Goal: Task Accomplishment & Management: Manage account settings

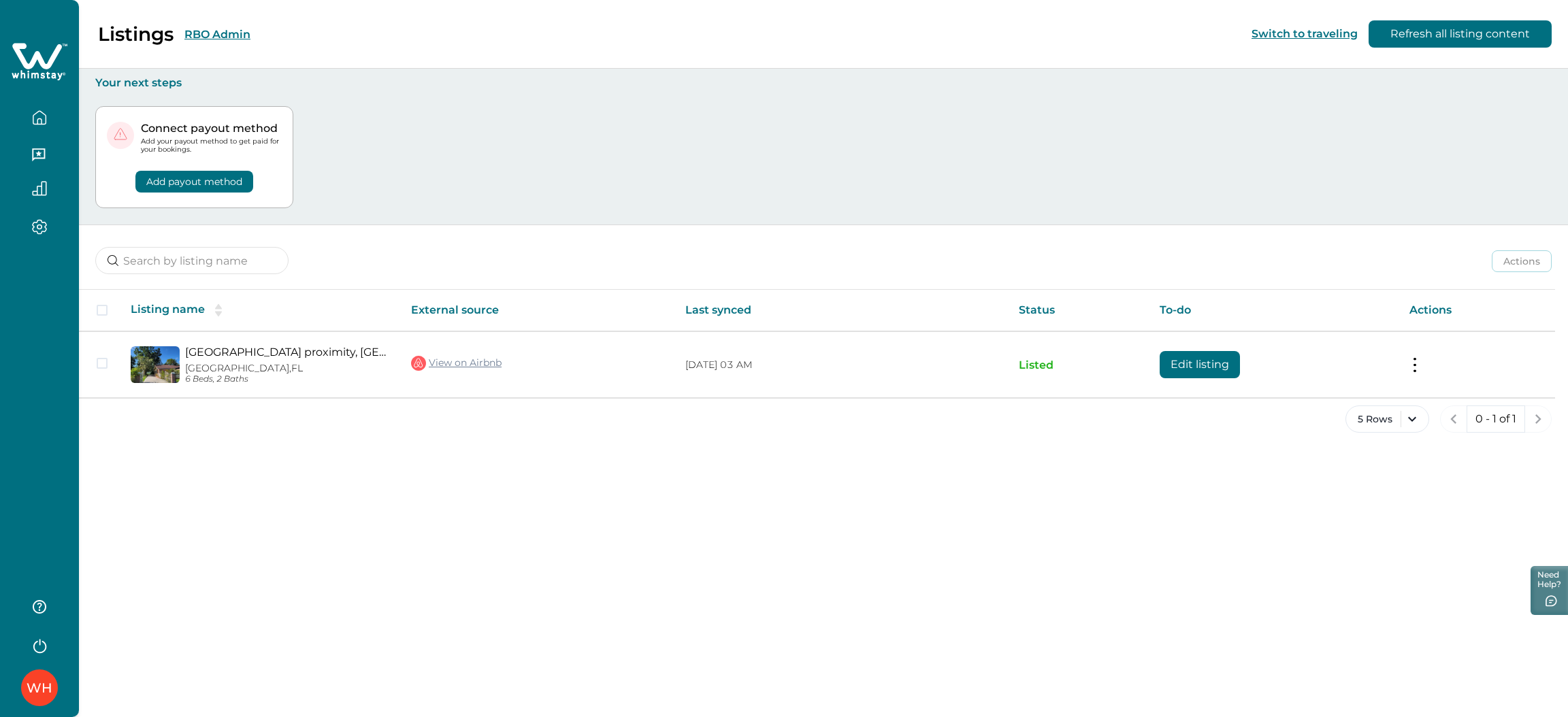
click at [223, 32] on button "RBO Admin" at bounding box center [217, 34] width 66 height 13
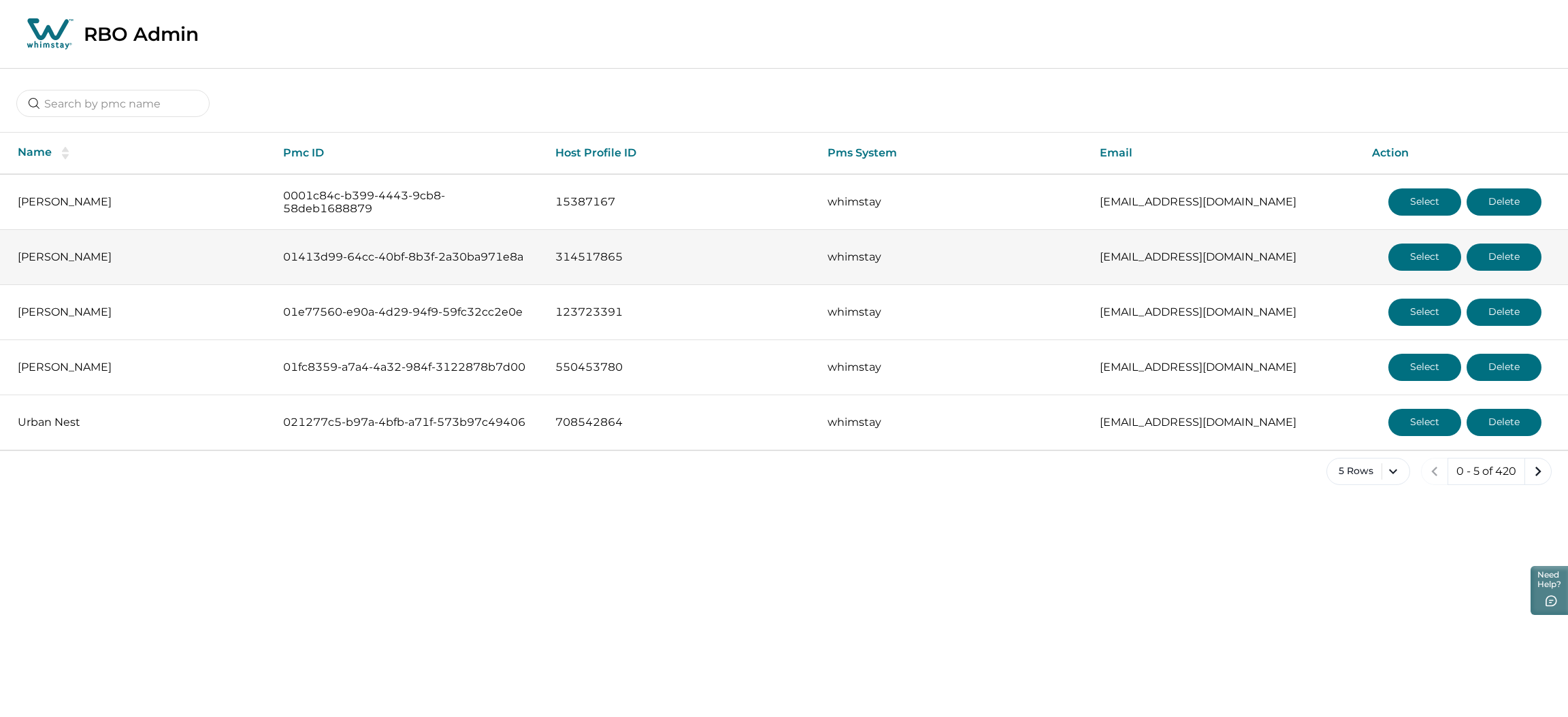
click at [1415, 258] on button "Select" at bounding box center [1425, 257] width 73 height 28
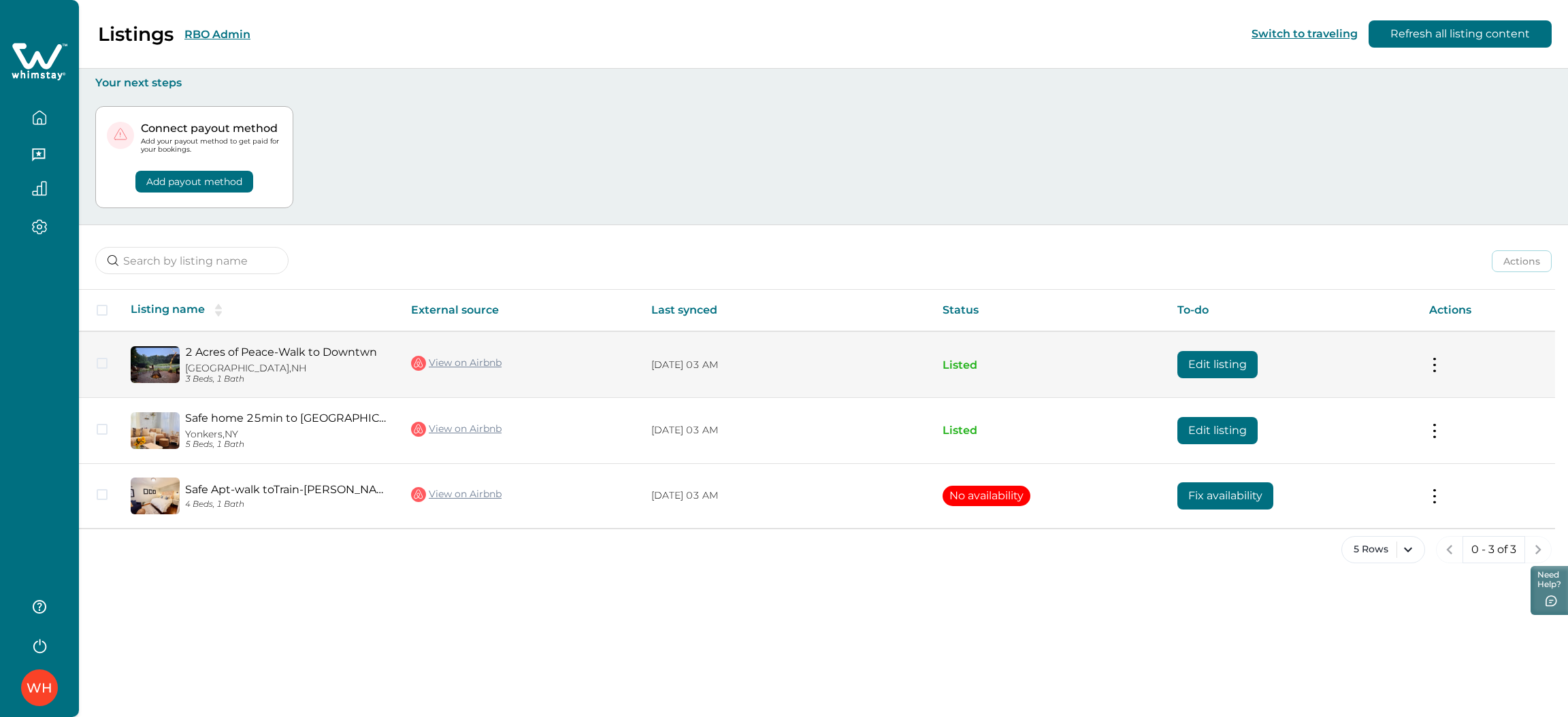
click at [1220, 370] on button "Edit listing" at bounding box center [1217, 365] width 80 height 28
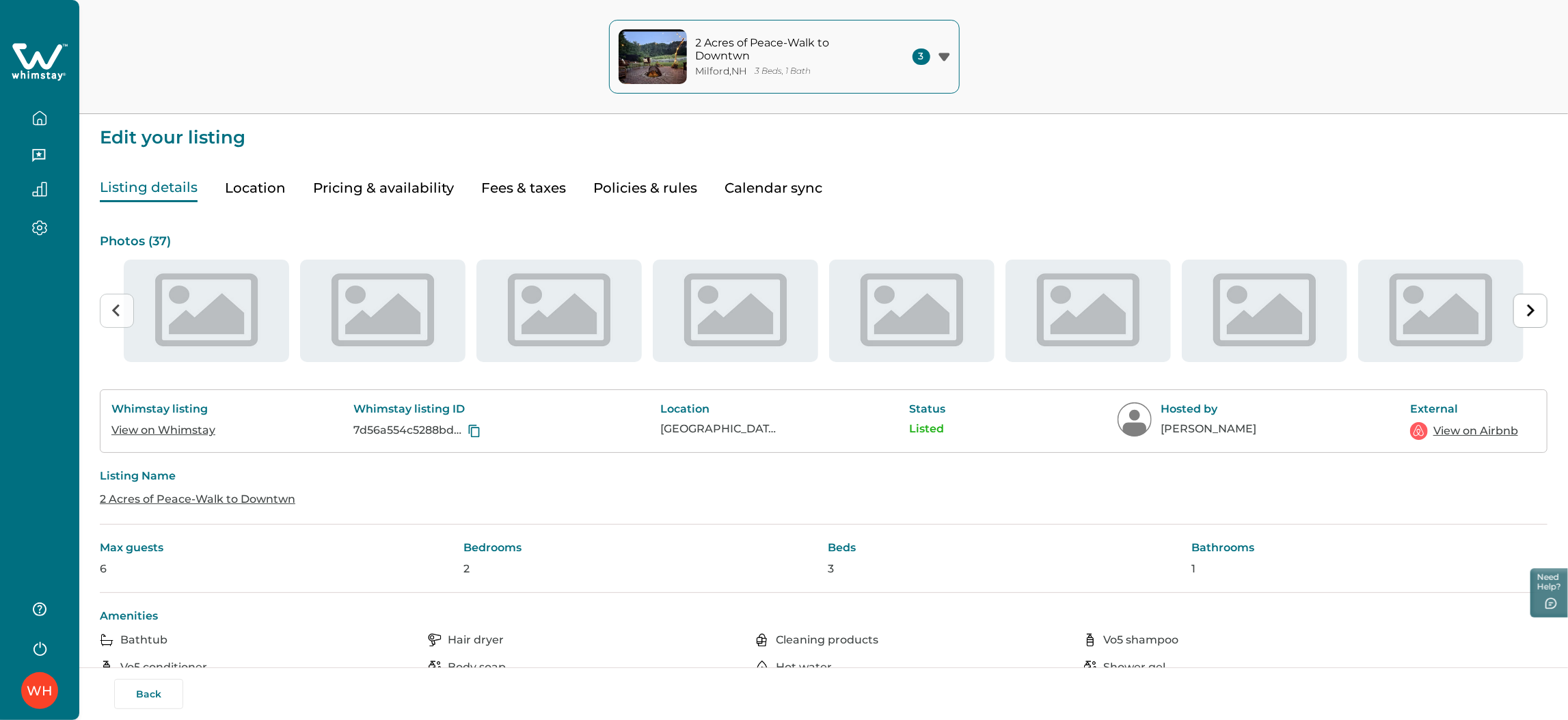
type input "15"
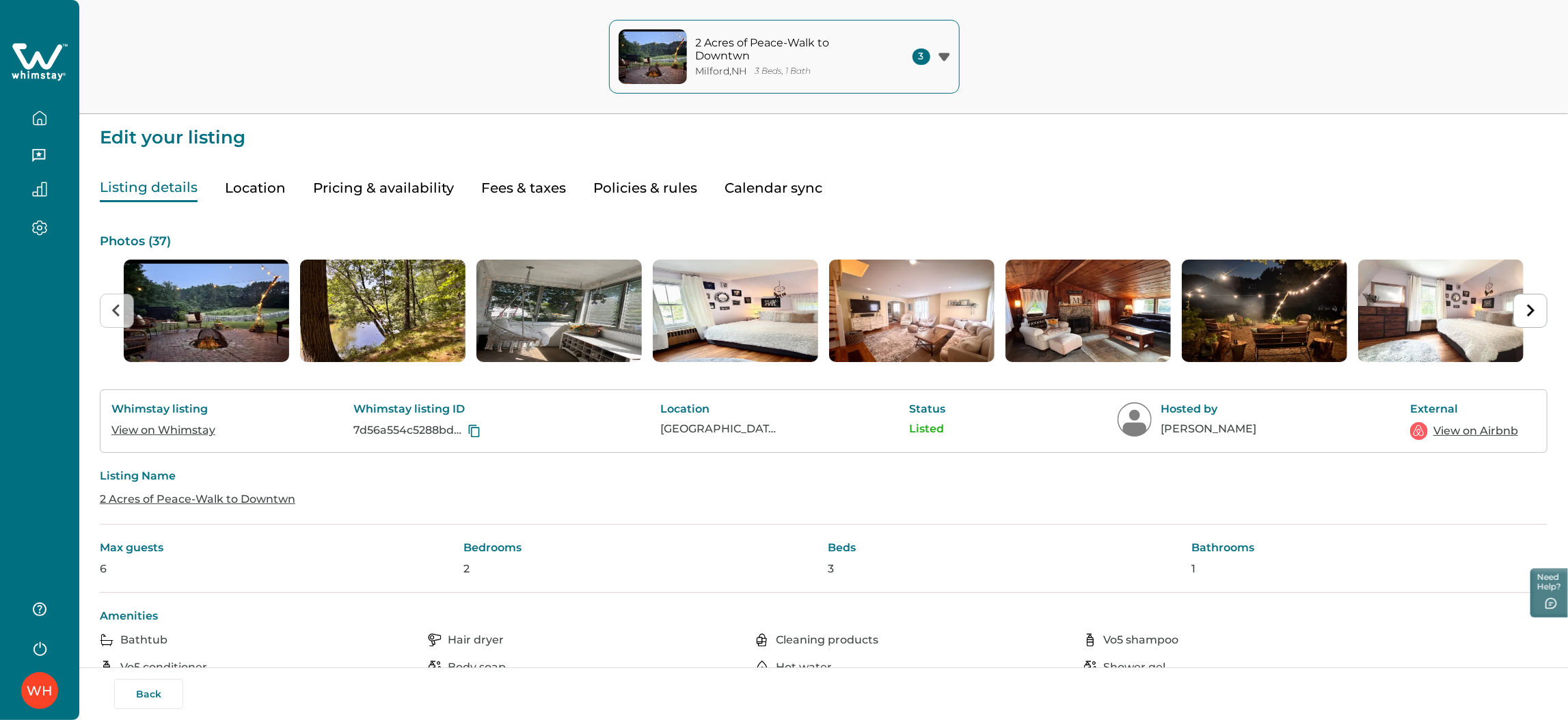
click at [447, 187] on button "Pricing & availability" at bounding box center [383, 188] width 141 height 28
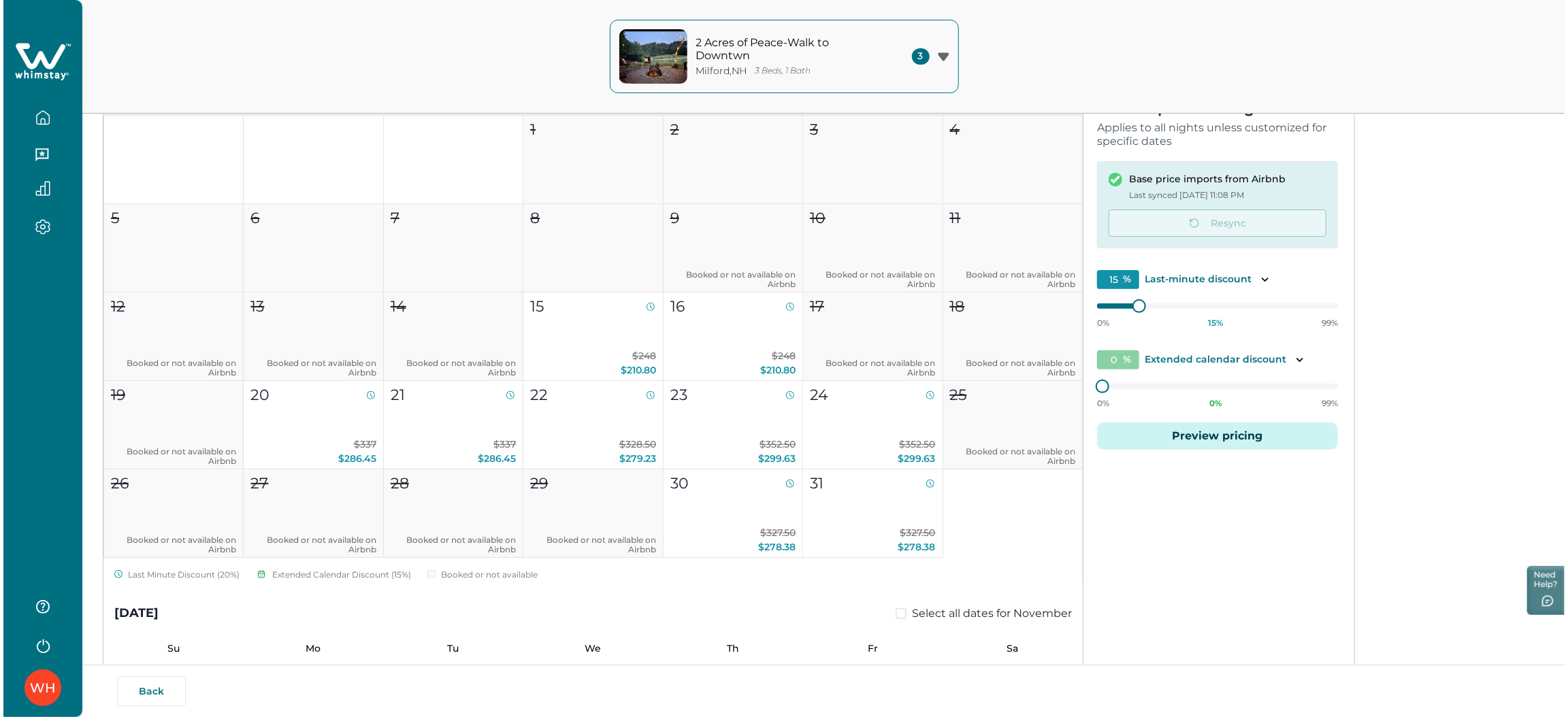
scroll to position [204, 0]
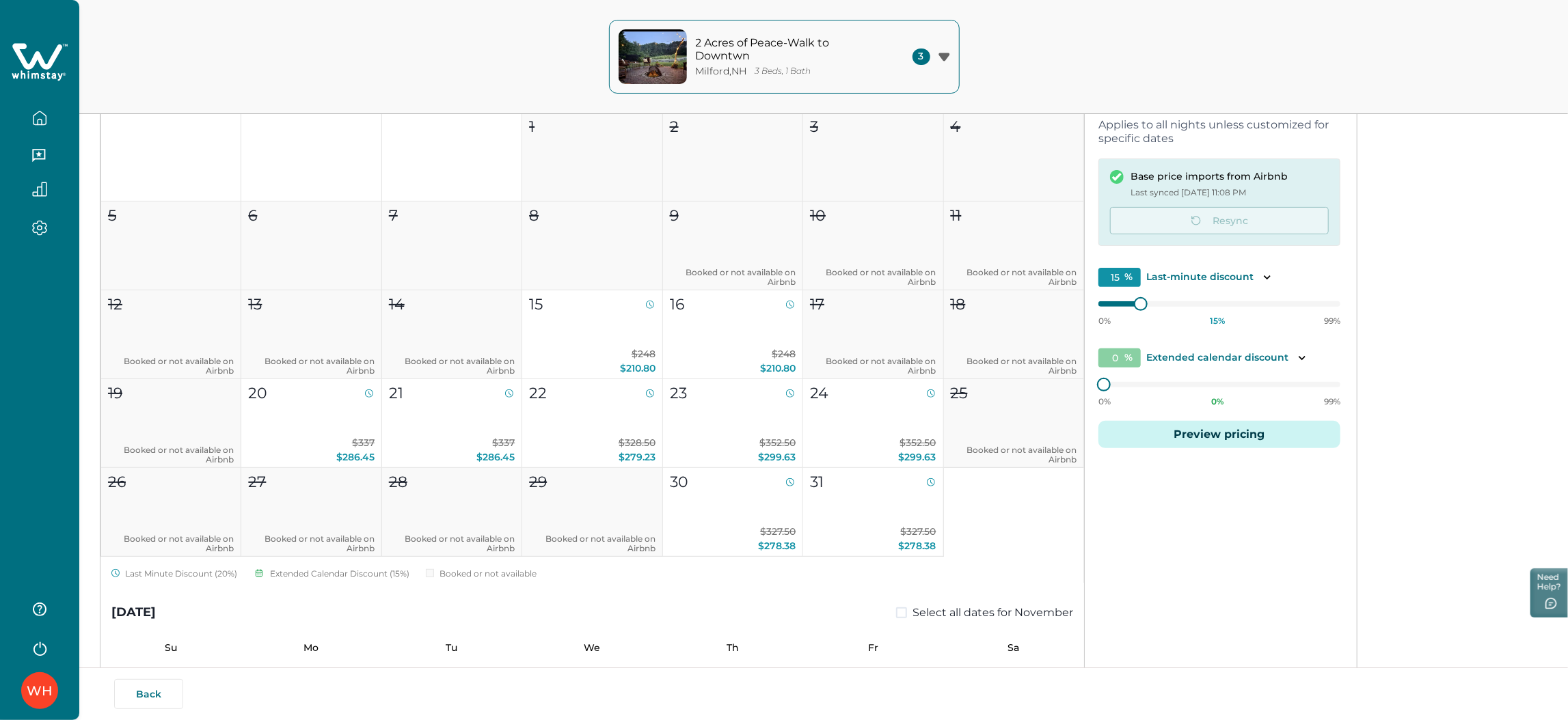
click at [1191, 437] on button "Preview pricing" at bounding box center [1219, 435] width 242 height 28
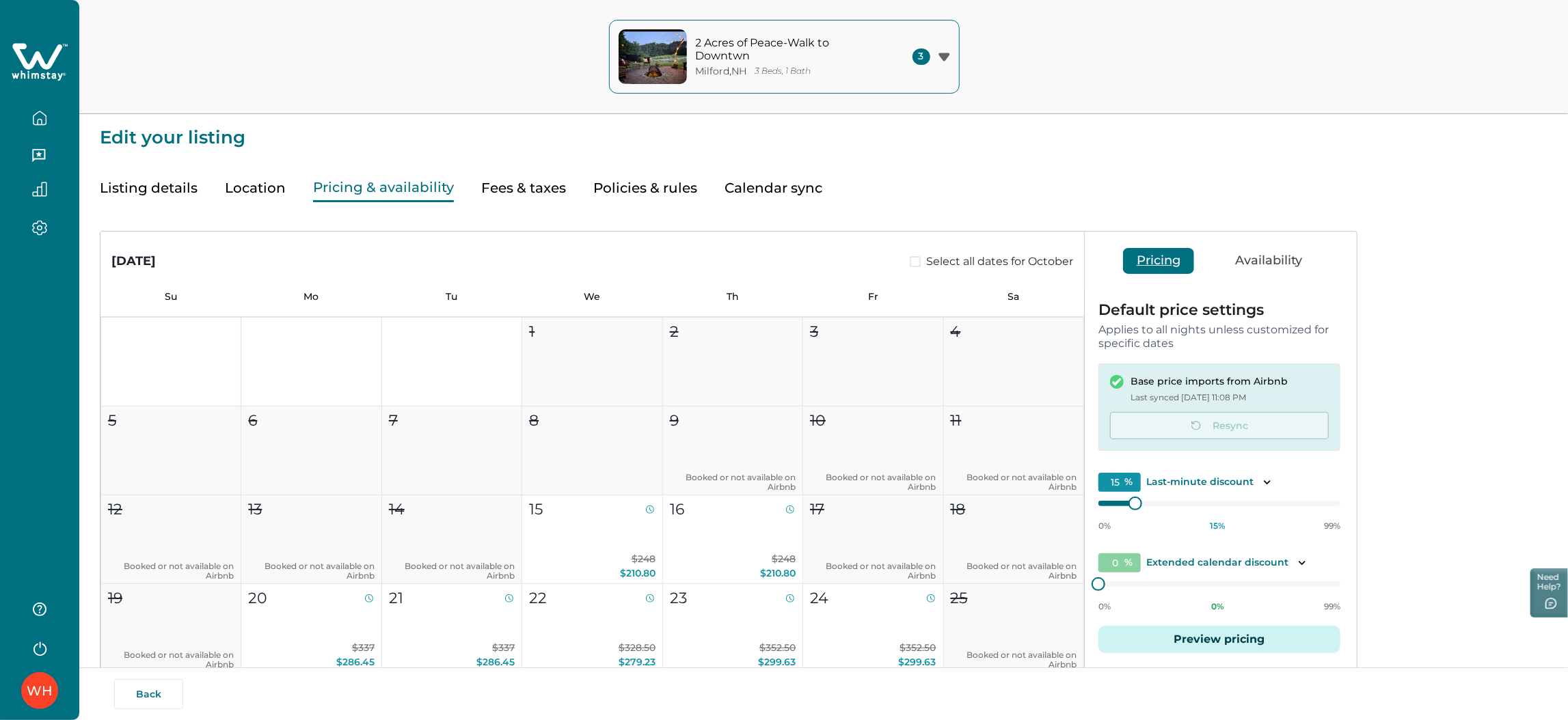
type input "15"
click at [1204, 641] on button "Preview pricing" at bounding box center [1219, 640] width 242 height 28
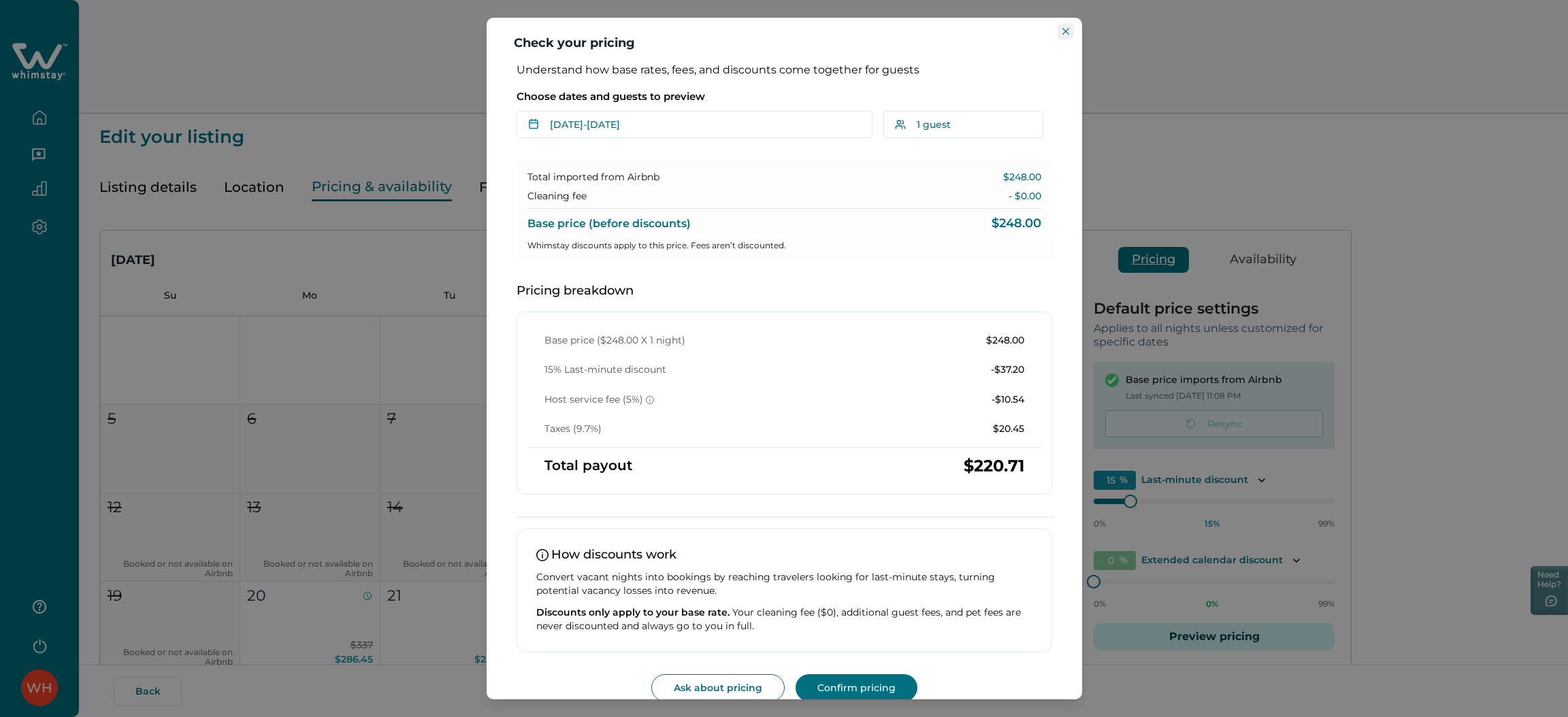
click at [1069, 29] on button "Close" at bounding box center [1065, 31] width 17 height 17
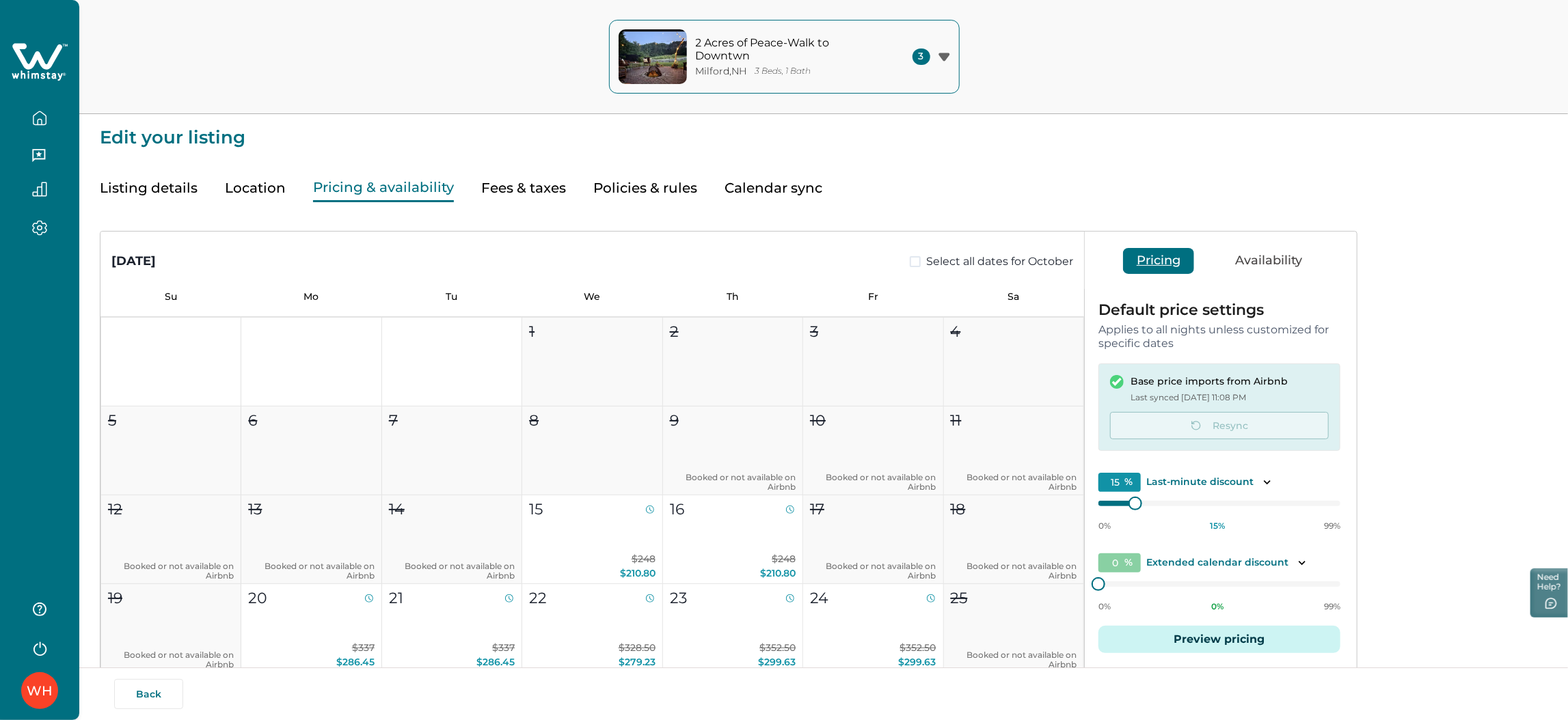
click at [56, 59] on icon at bounding box center [40, 61] width 56 height 41
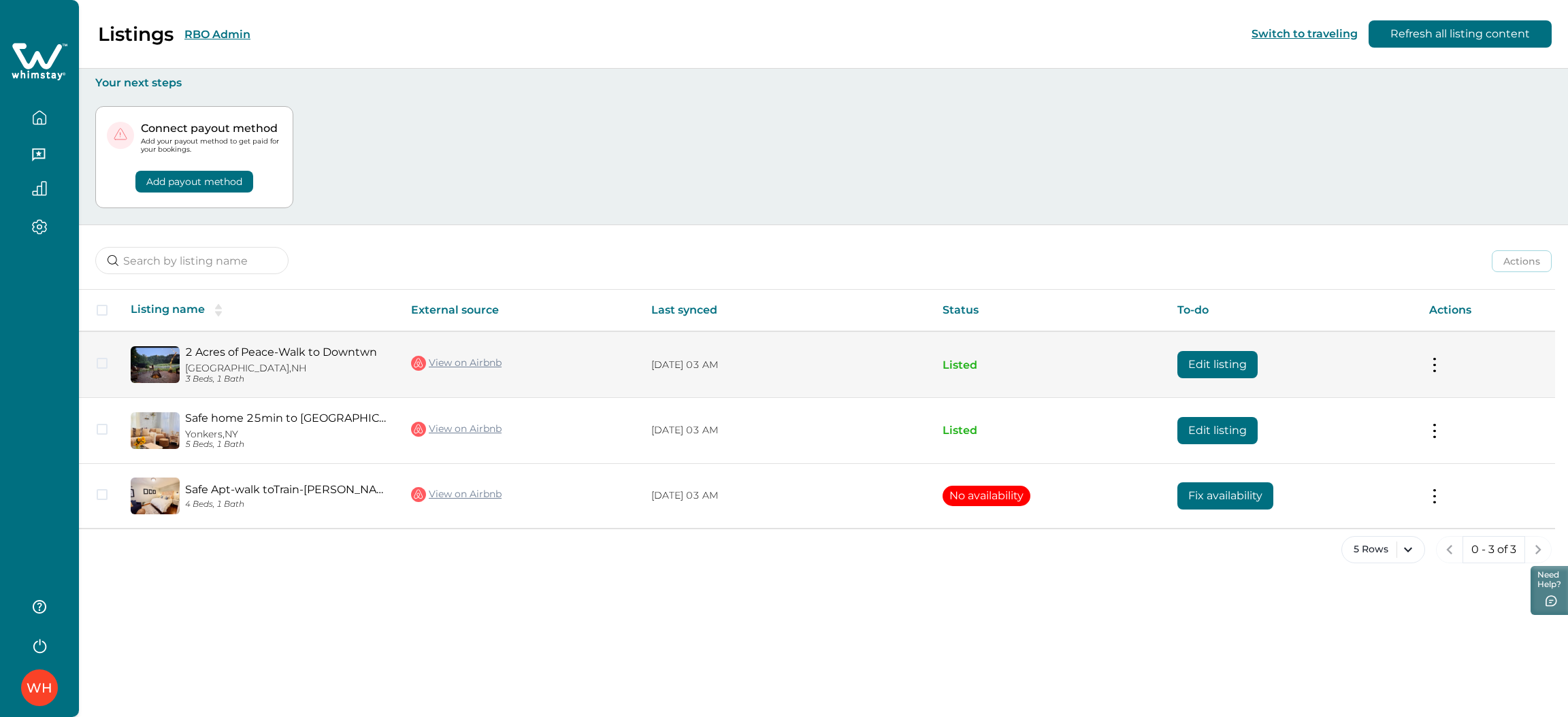
click at [1233, 366] on button "Edit listing" at bounding box center [1217, 365] width 80 height 28
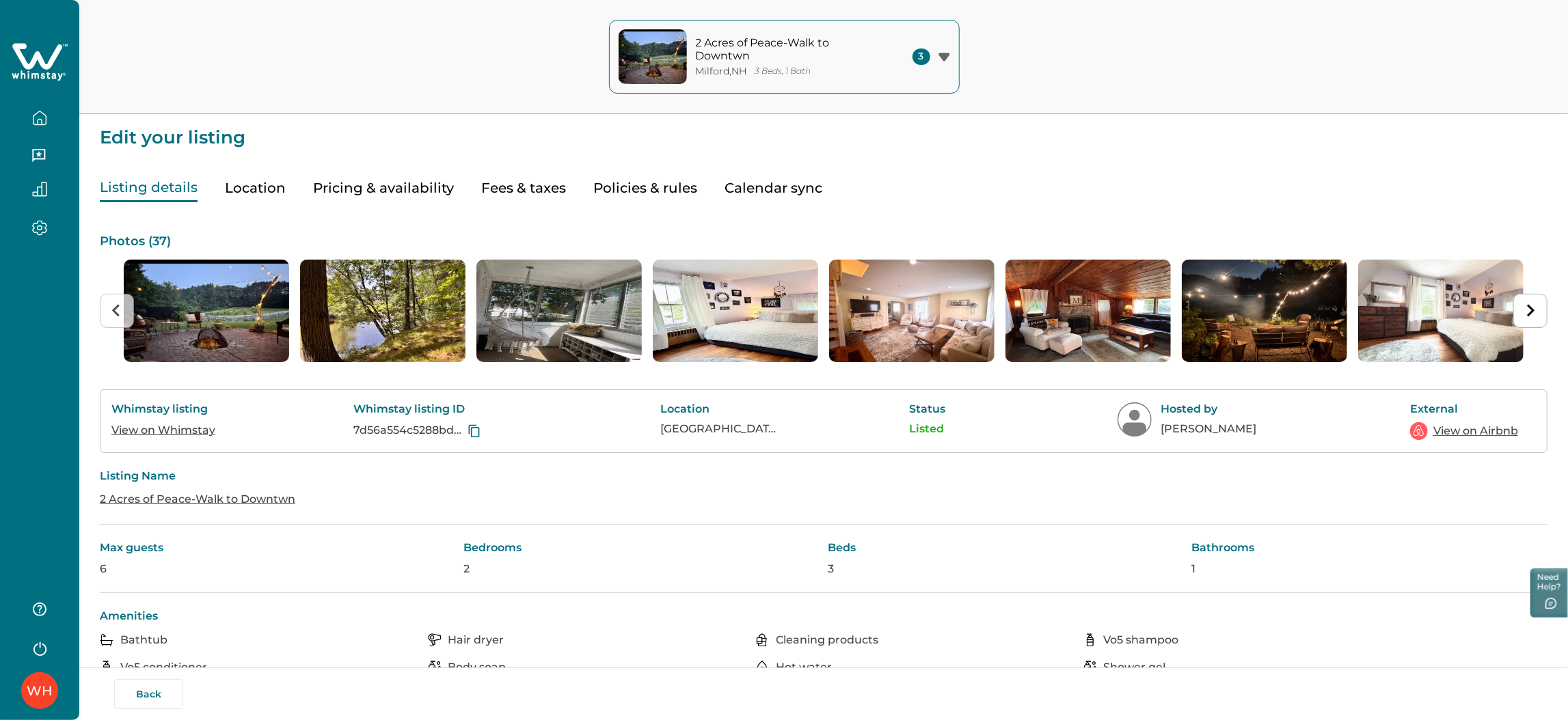
click at [499, 184] on button "Fees & taxes" at bounding box center [524, 188] width 85 height 28
type input "0"
type input "150"
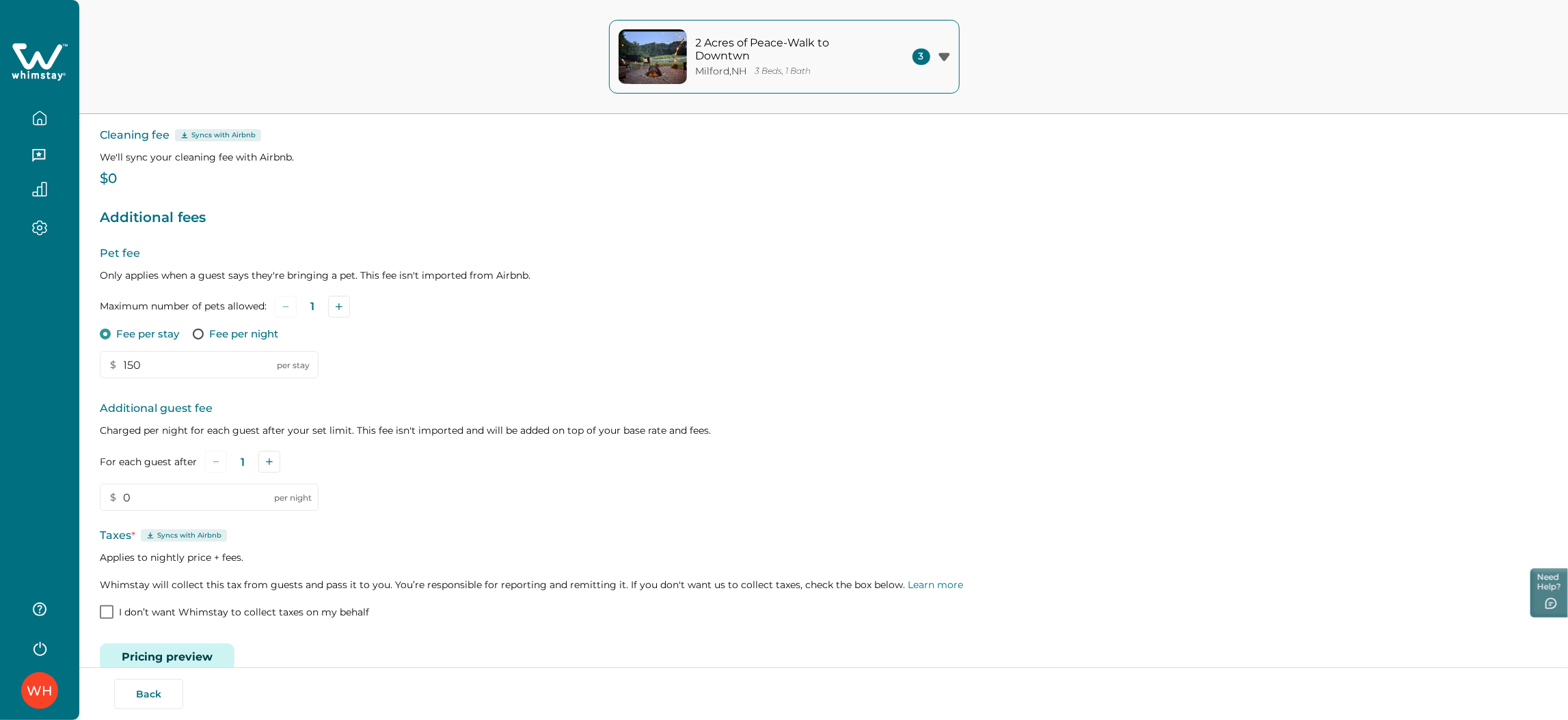
scroll to position [156, 0]
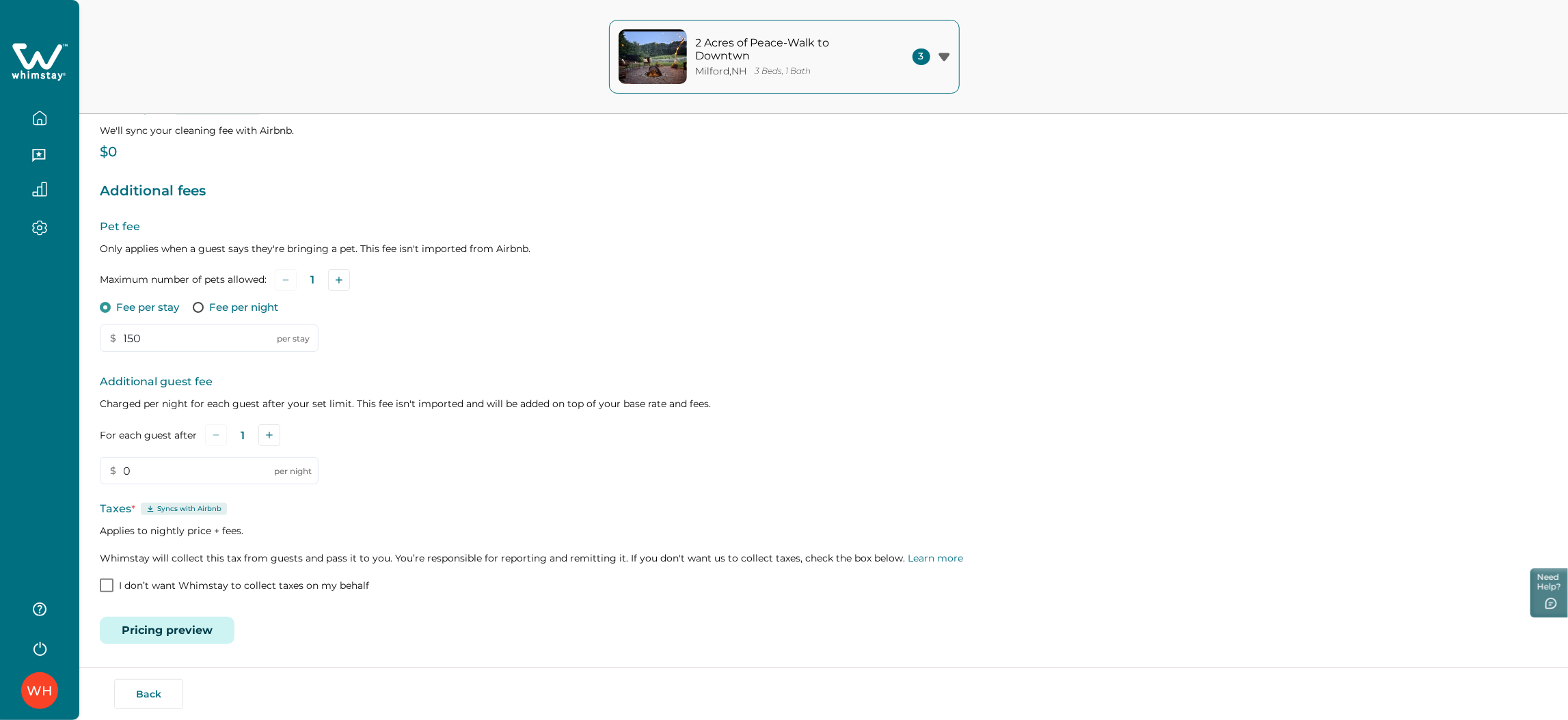
click at [206, 633] on button "Pricing preview" at bounding box center [167, 631] width 135 height 28
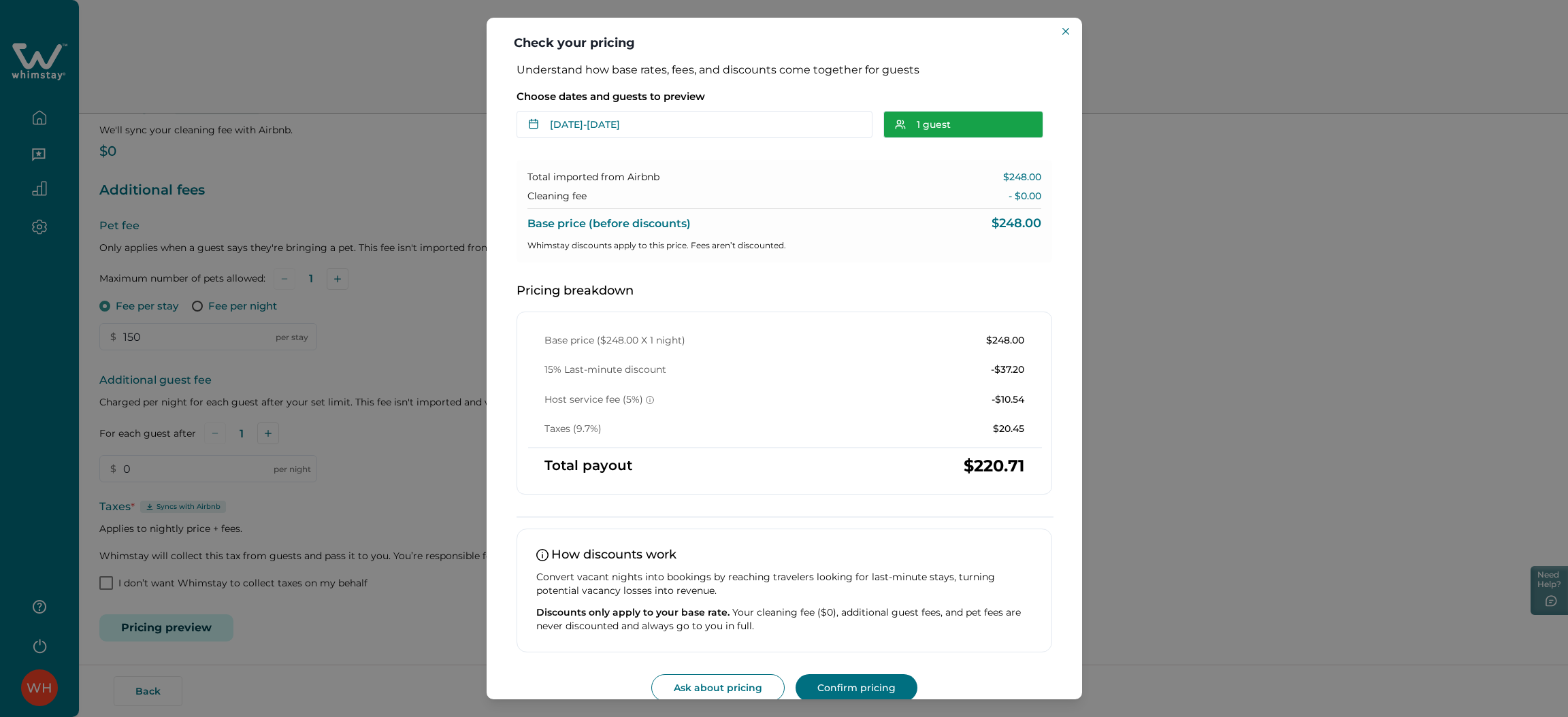
click at [980, 113] on button "1 guest" at bounding box center [963, 124] width 160 height 28
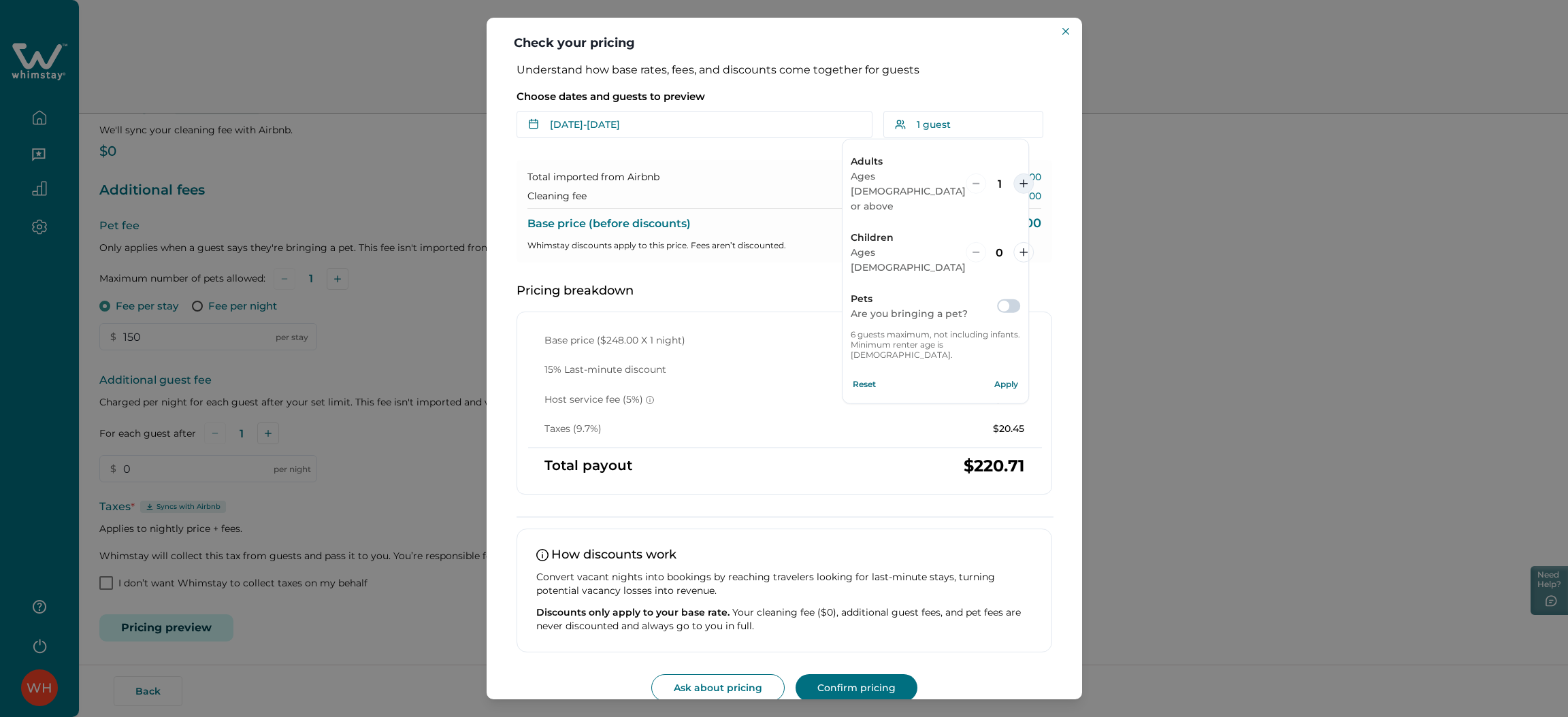
click at [1018, 174] on button "increment" at bounding box center [1023, 183] width 21 height 21
click at [998, 371] on button "Apply" at bounding box center [1007, 385] width 28 height 28
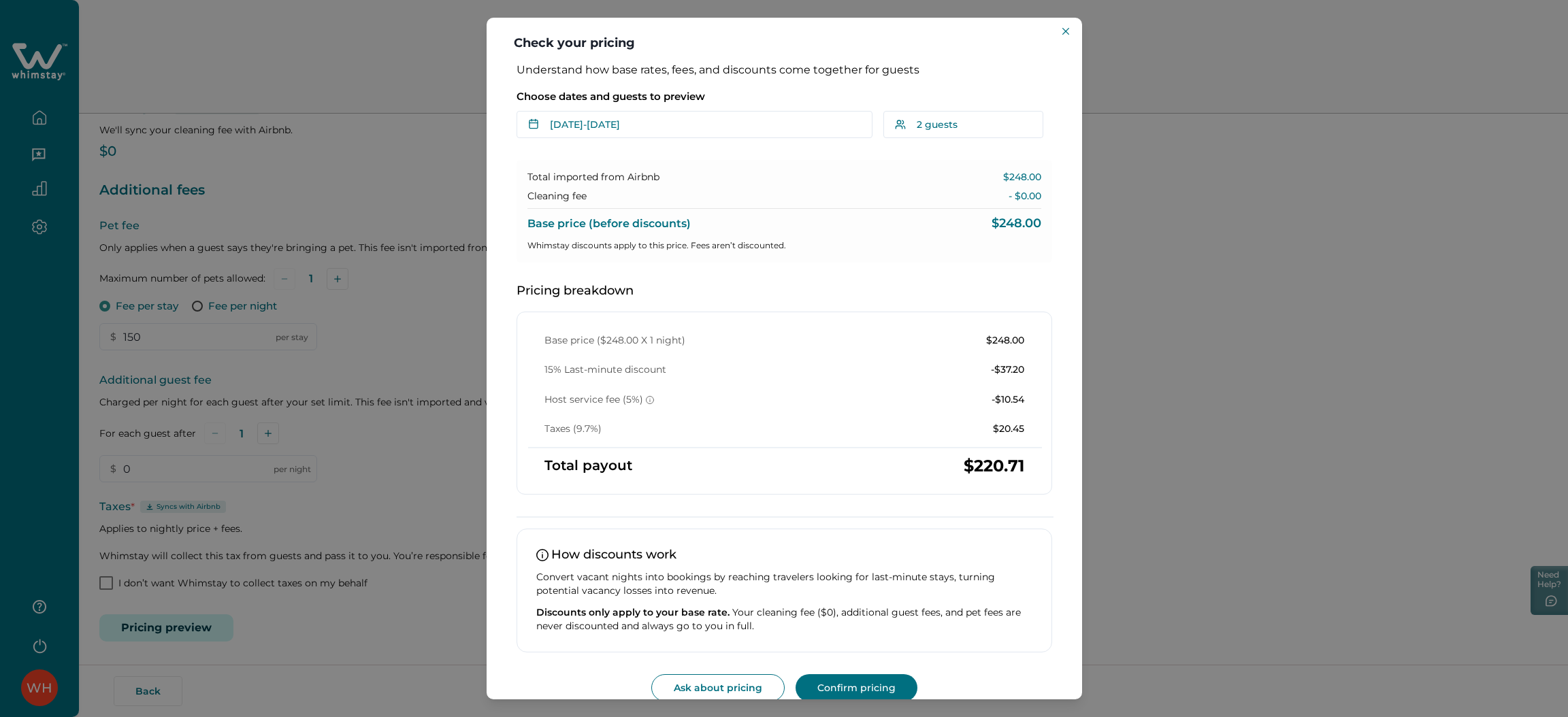
click at [352, 175] on div "Check your pricing Understand how base rates, fees, and discounts come together…" at bounding box center [784, 358] width 1568 height 717
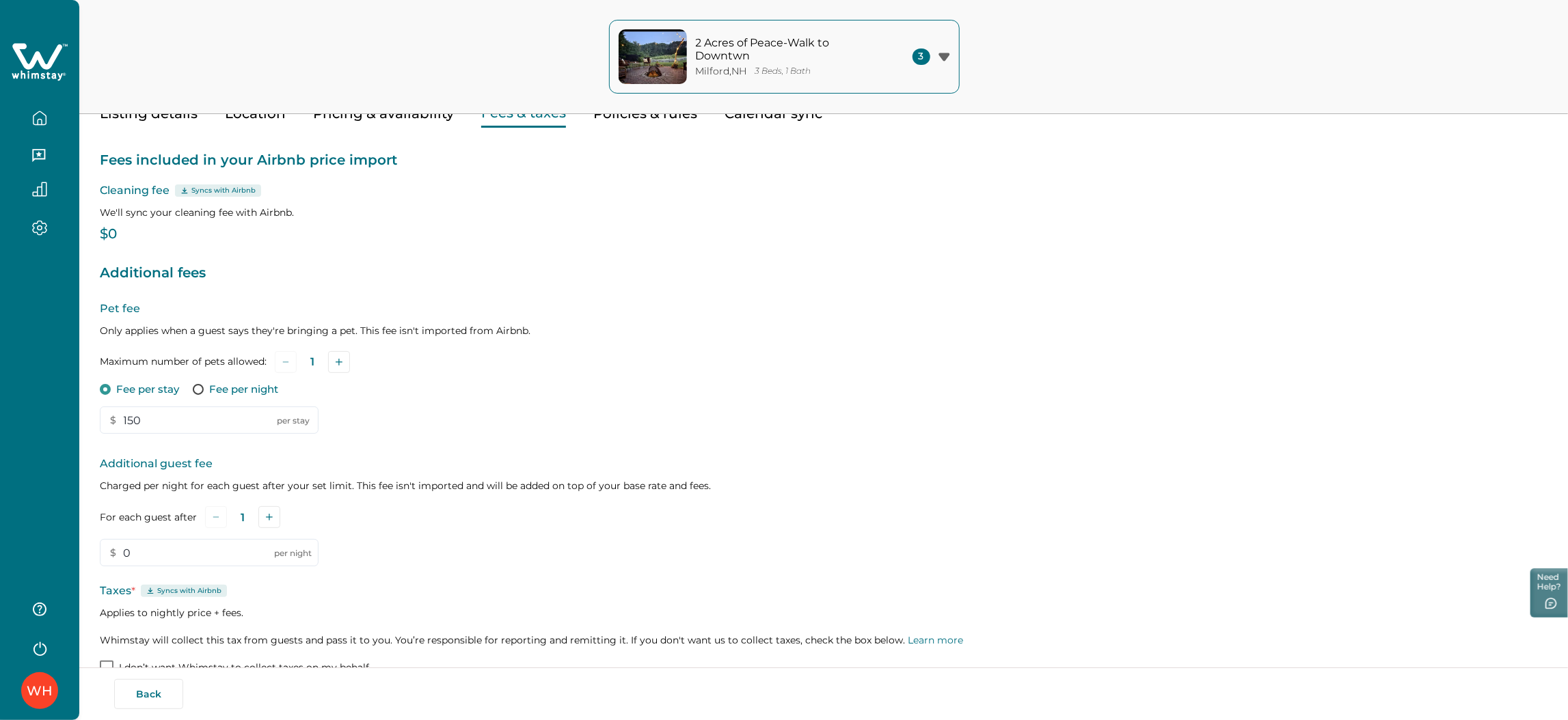
scroll to position [0, 0]
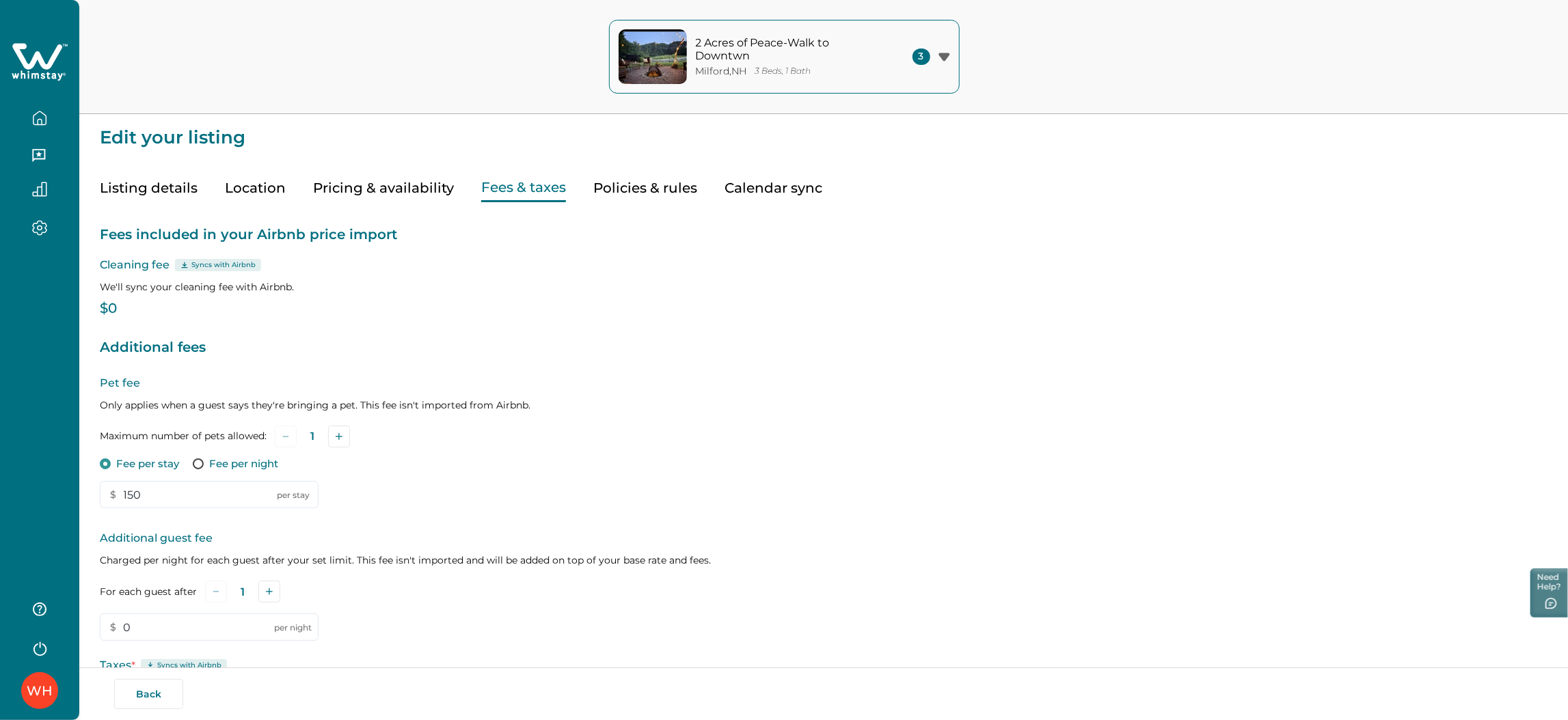
click at [51, 61] on icon at bounding box center [37, 55] width 50 height 26
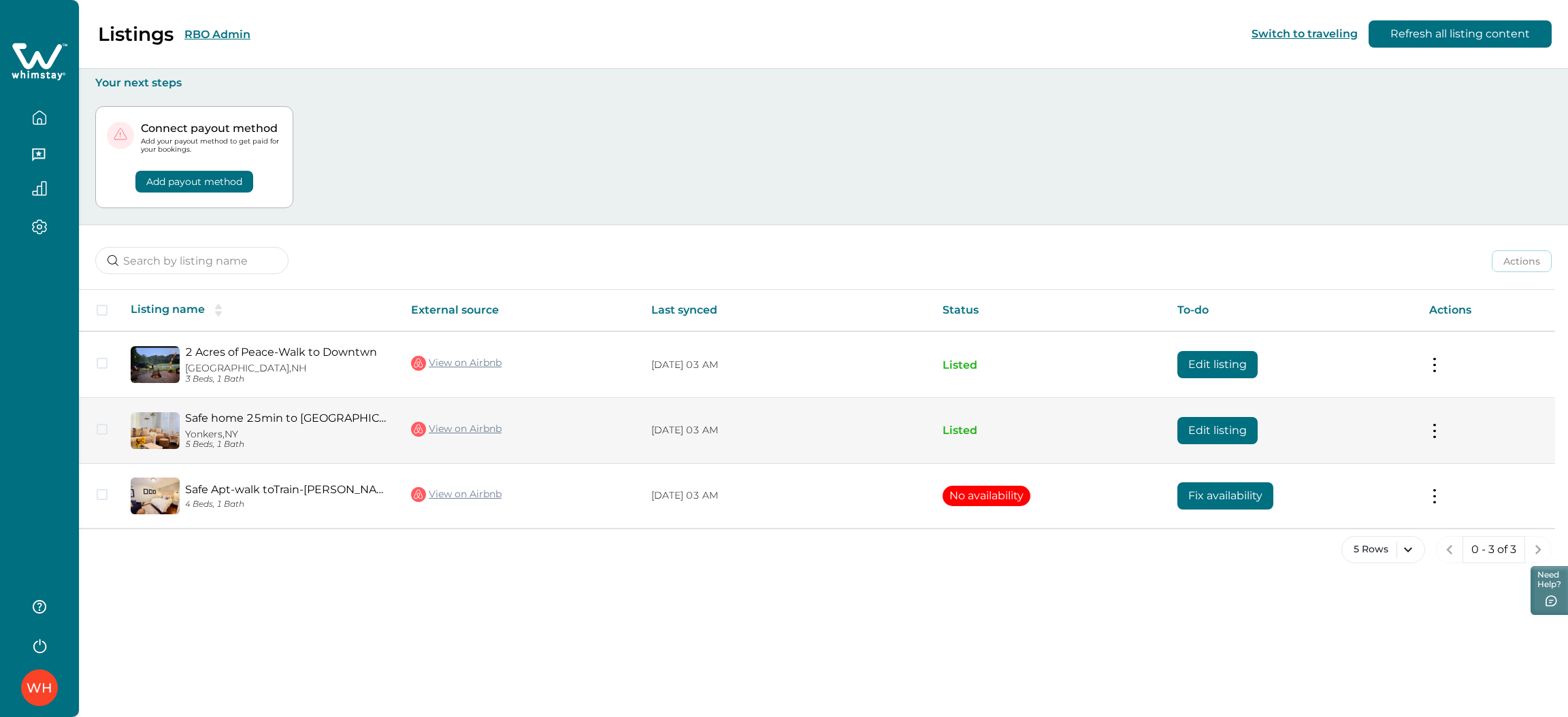
click at [1212, 434] on button "Edit listing" at bounding box center [1217, 431] width 80 height 28
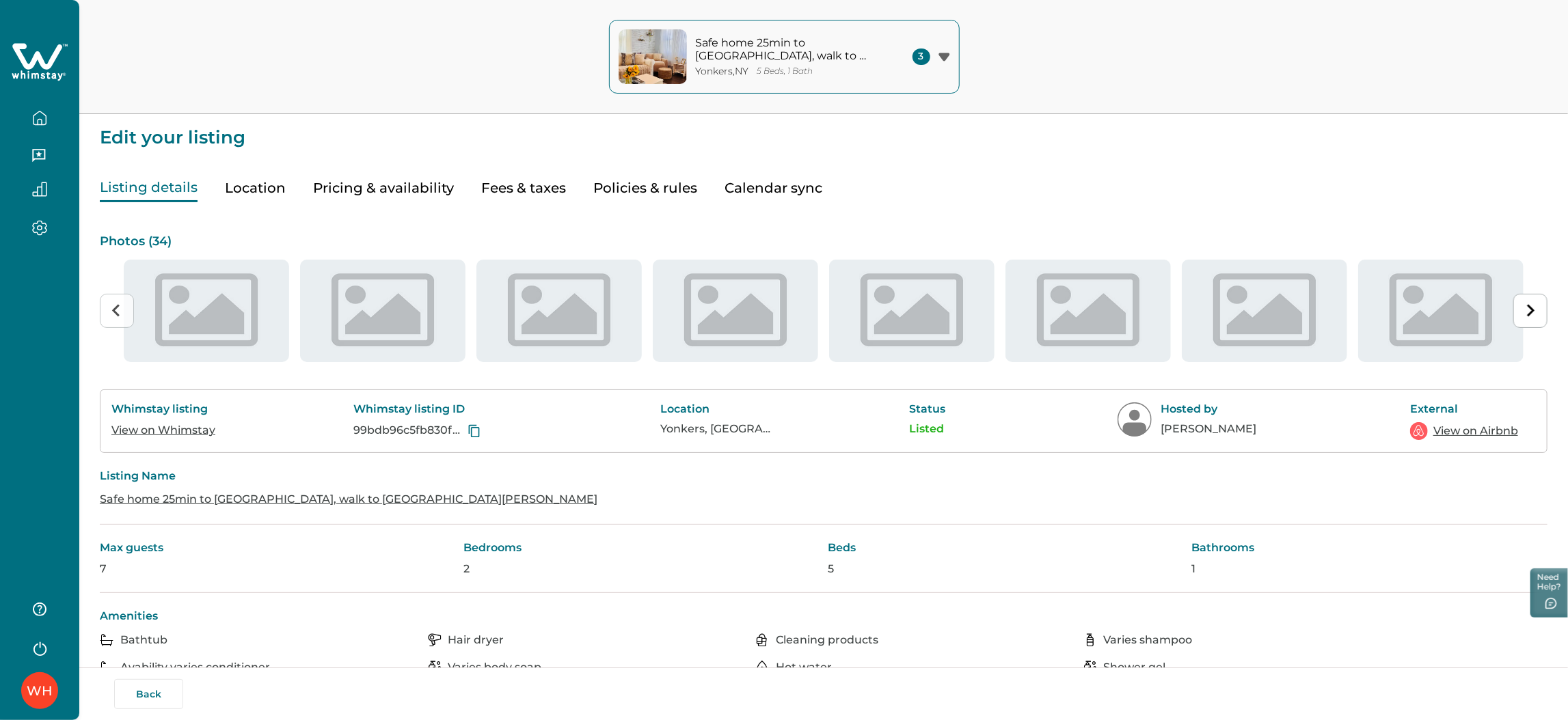
type input "15"
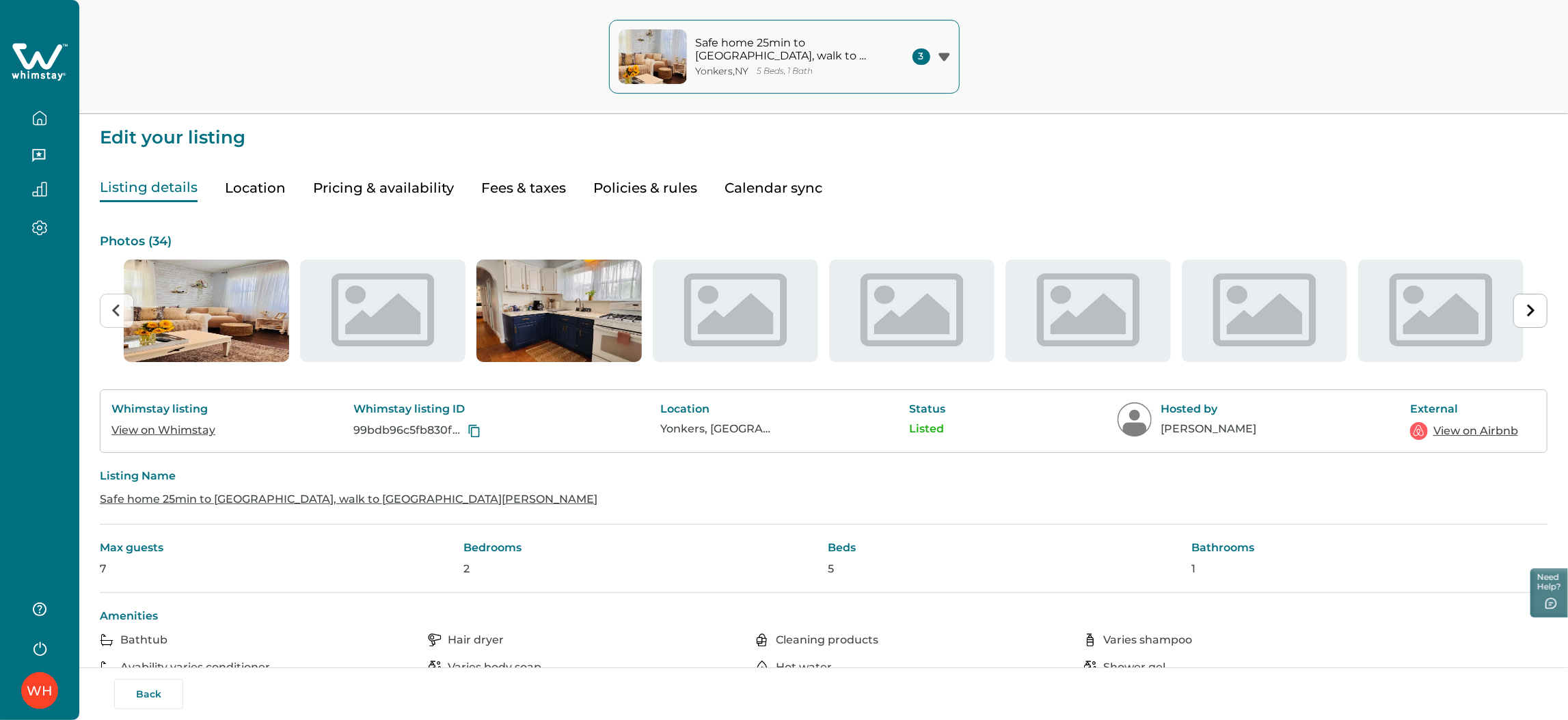
click at [398, 198] on button "Pricing & availability" at bounding box center [383, 188] width 141 height 28
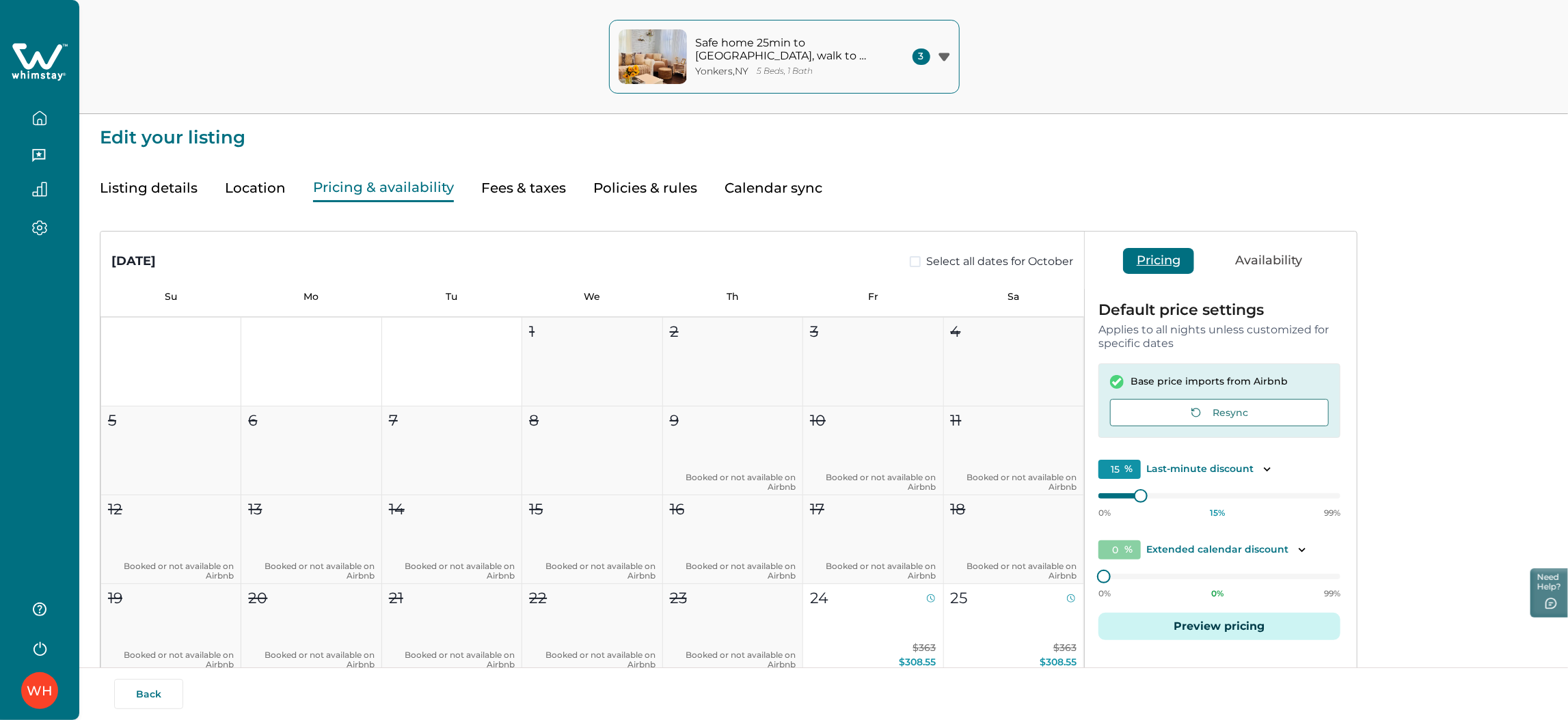
click at [1276, 625] on button "Preview pricing" at bounding box center [1219, 627] width 242 height 28
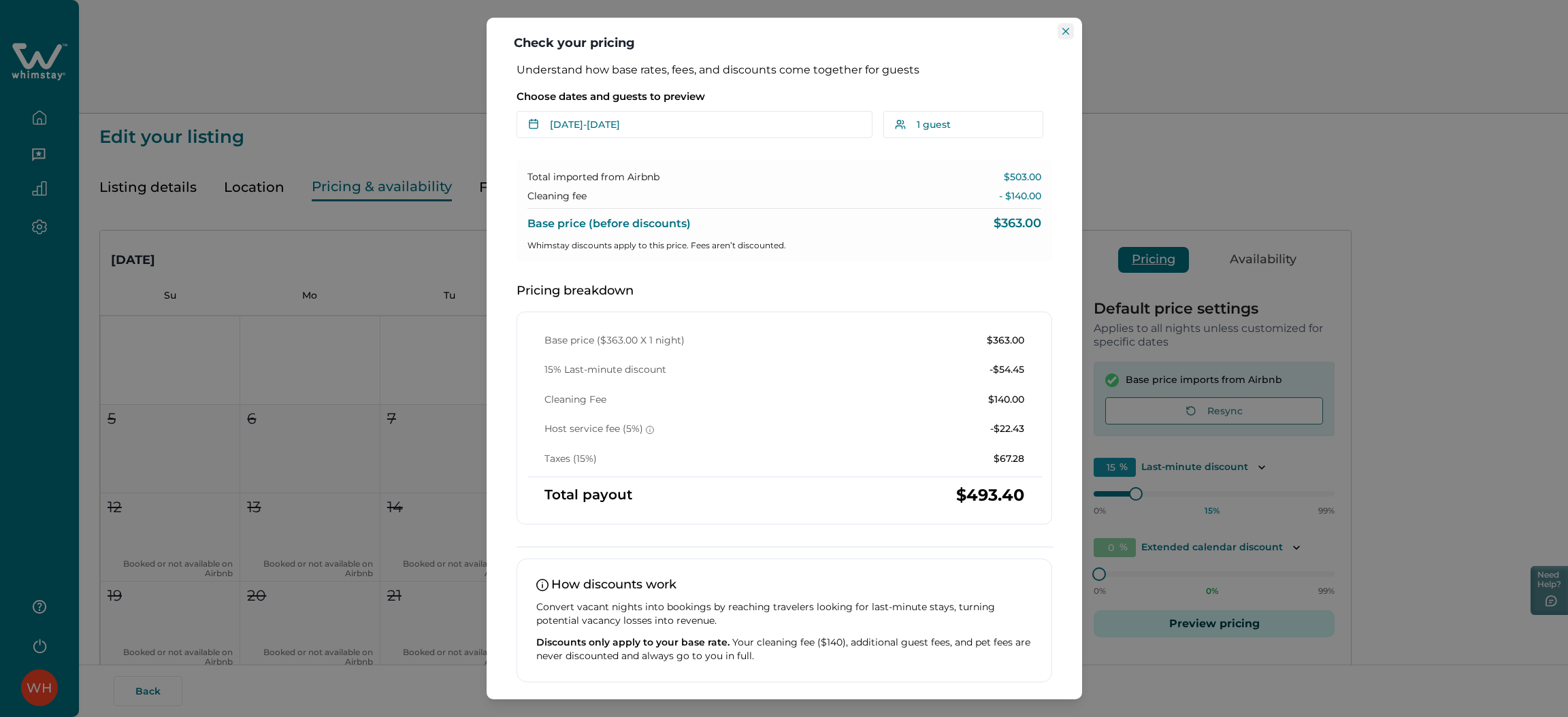
click at [1066, 31] on icon "Close" at bounding box center [1065, 31] width 7 height 7
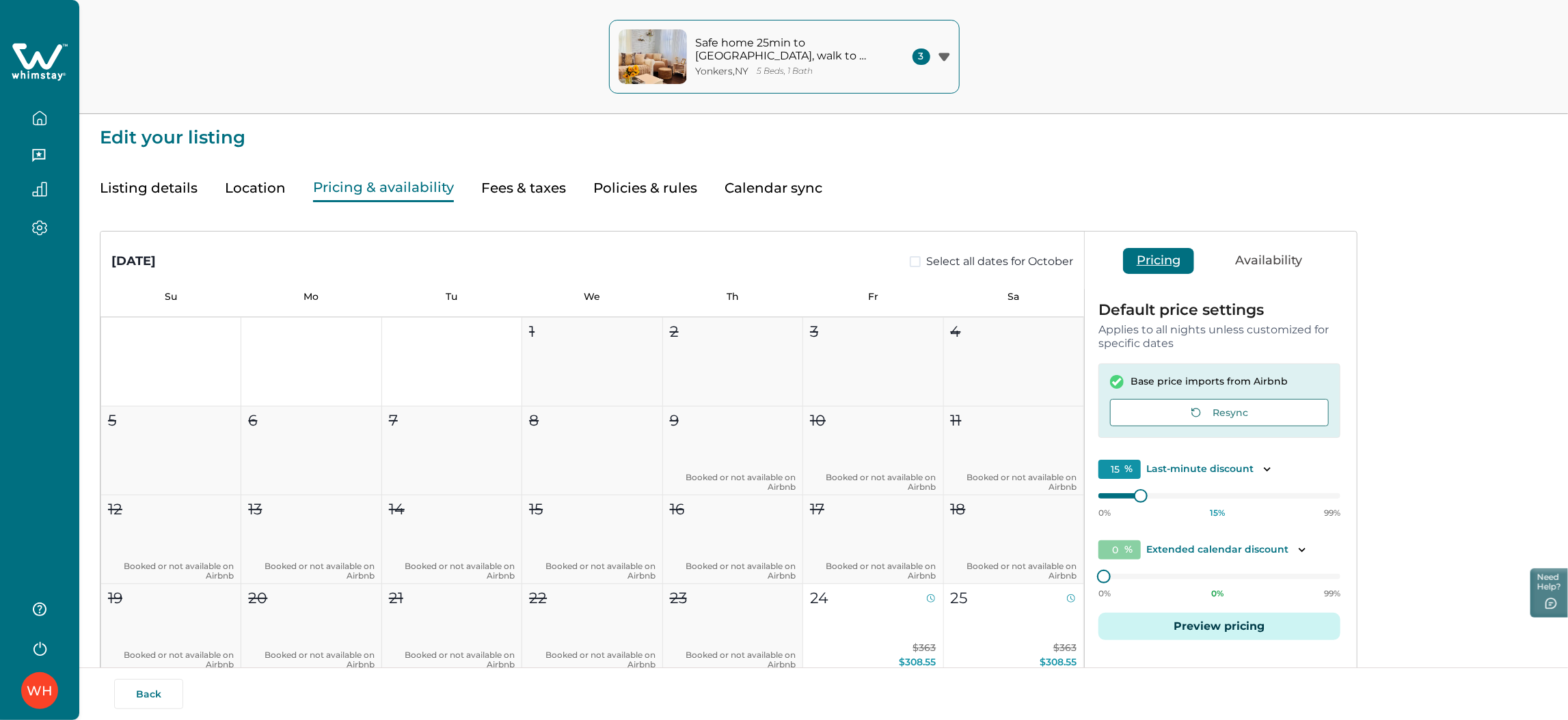
click at [559, 199] on button "Fees & taxes" at bounding box center [524, 188] width 85 height 28
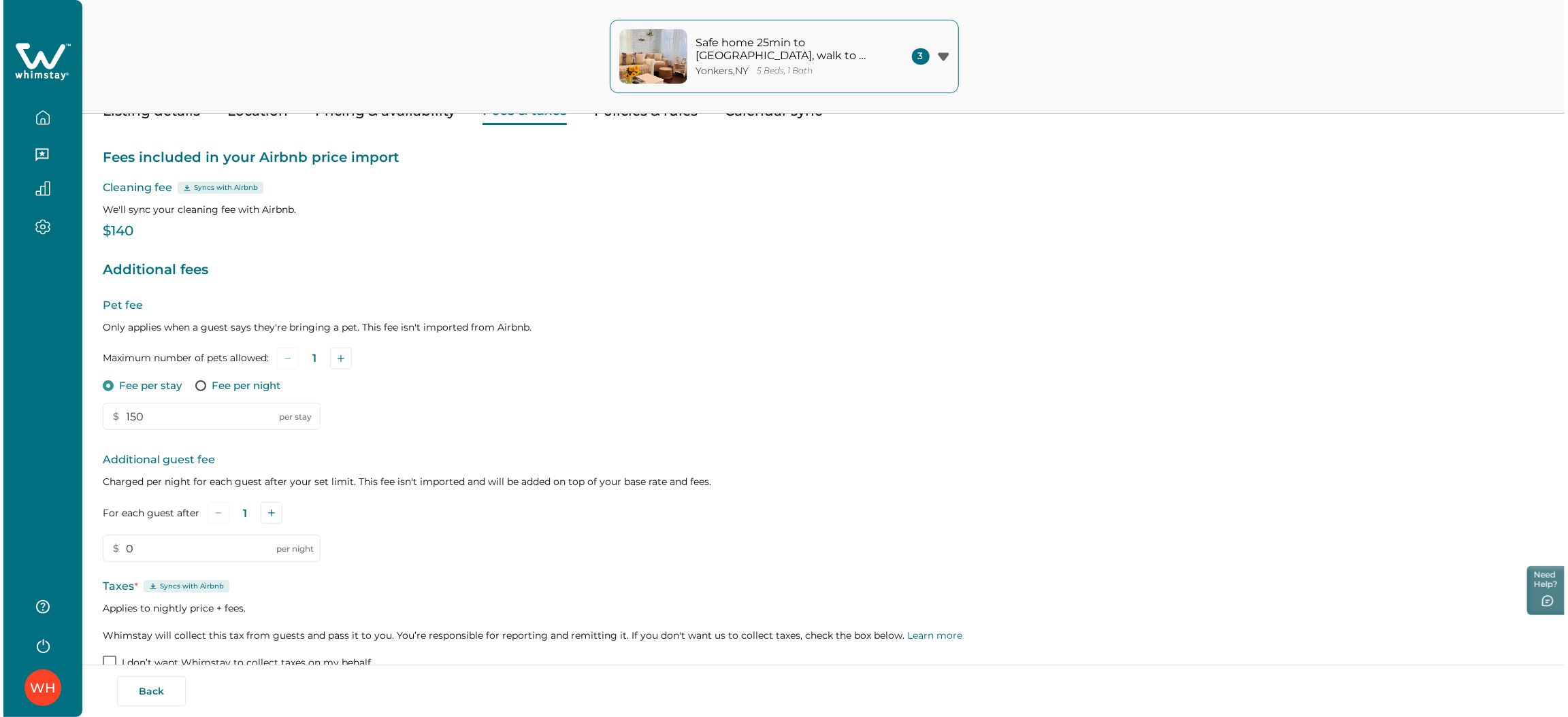
scroll to position [156, 0]
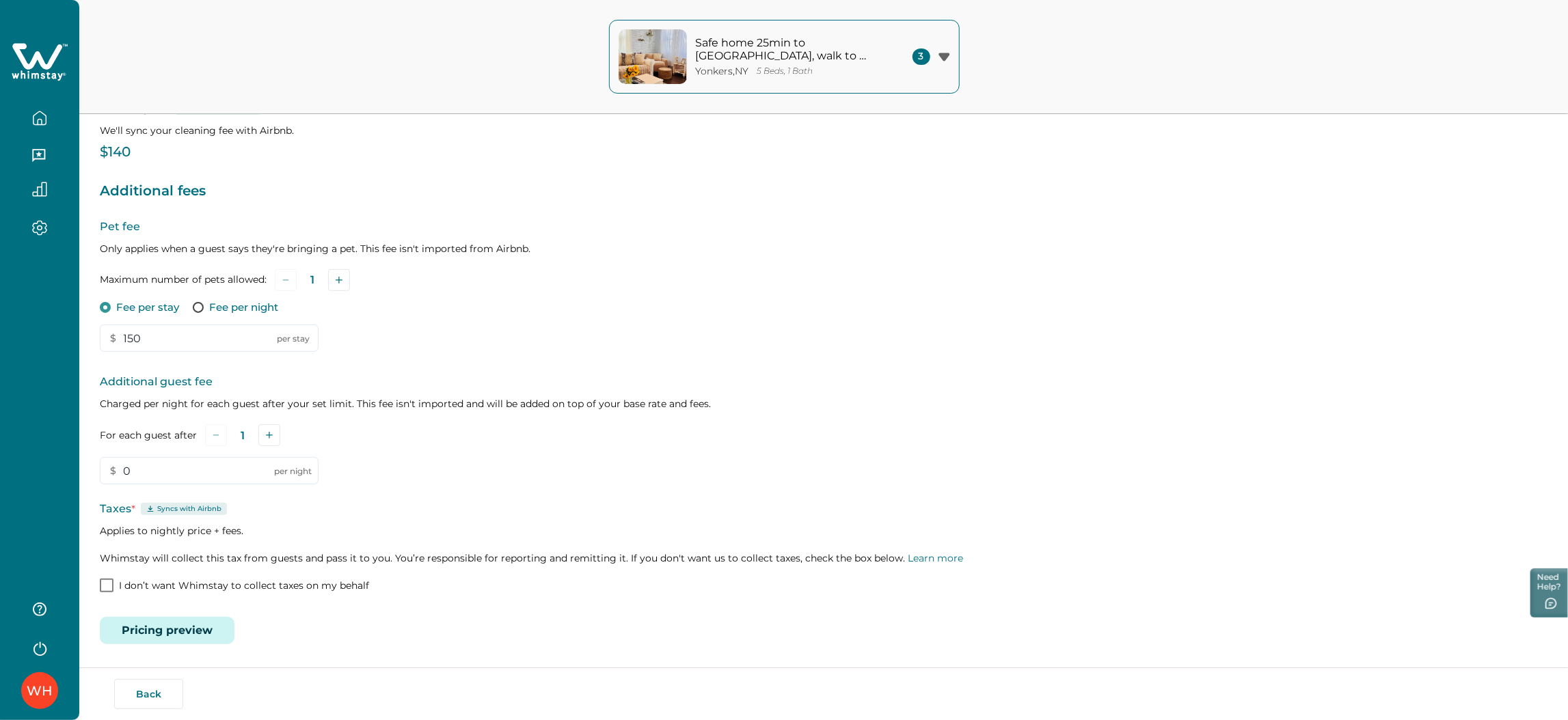
click at [159, 623] on button "Pricing preview" at bounding box center [167, 631] width 135 height 28
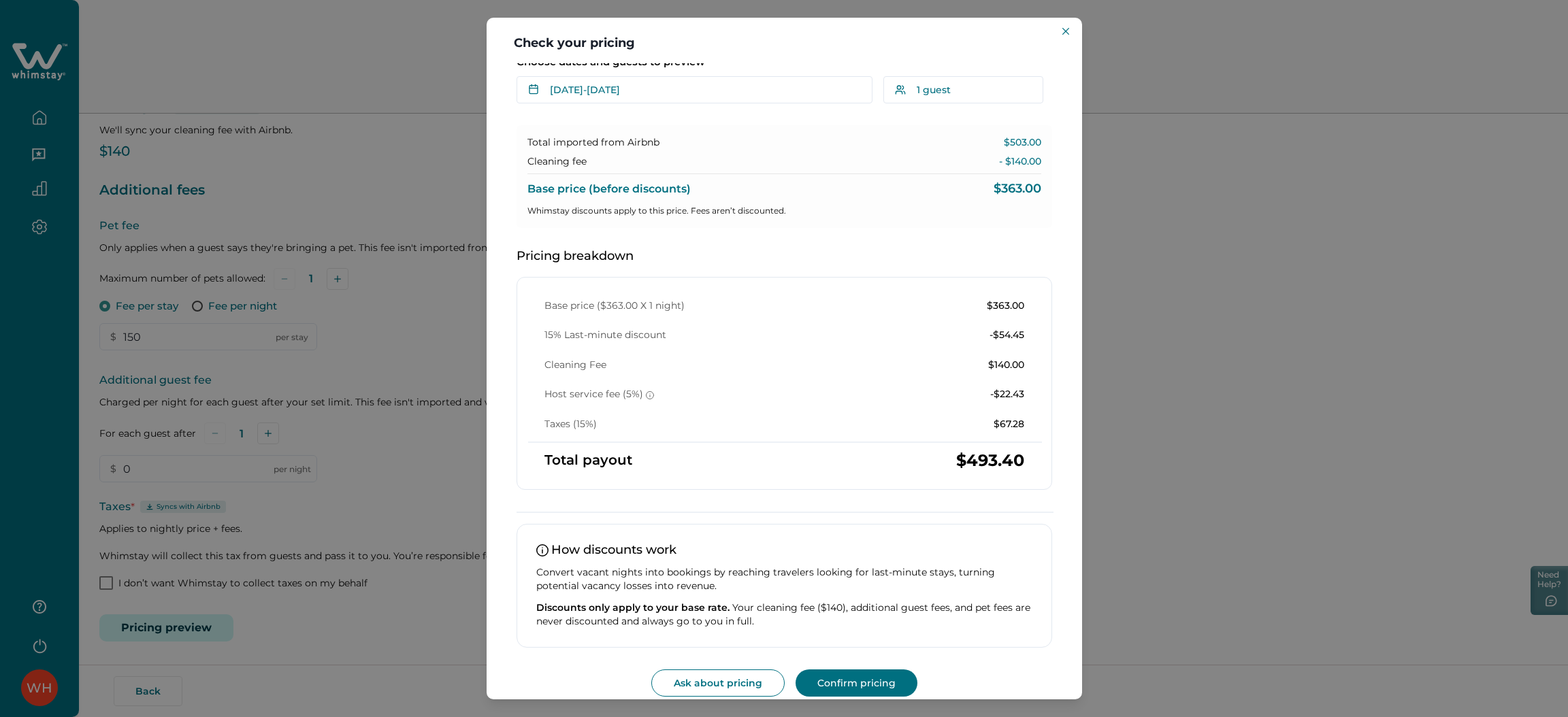
scroll to position [49, 0]
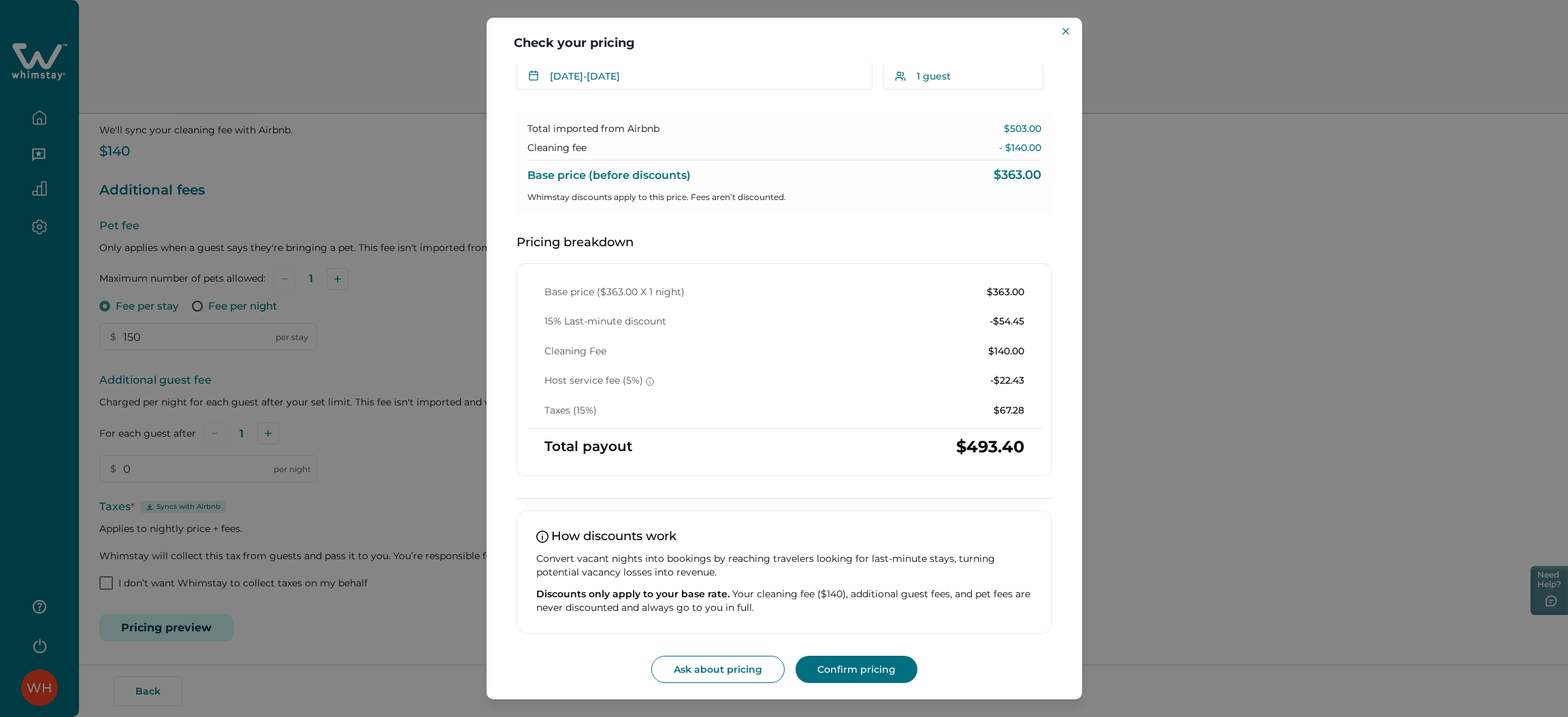
click at [407, 155] on div "Check your pricing Understand how base rates, fees, and discounts come together…" at bounding box center [784, 358] width 1568 height 717
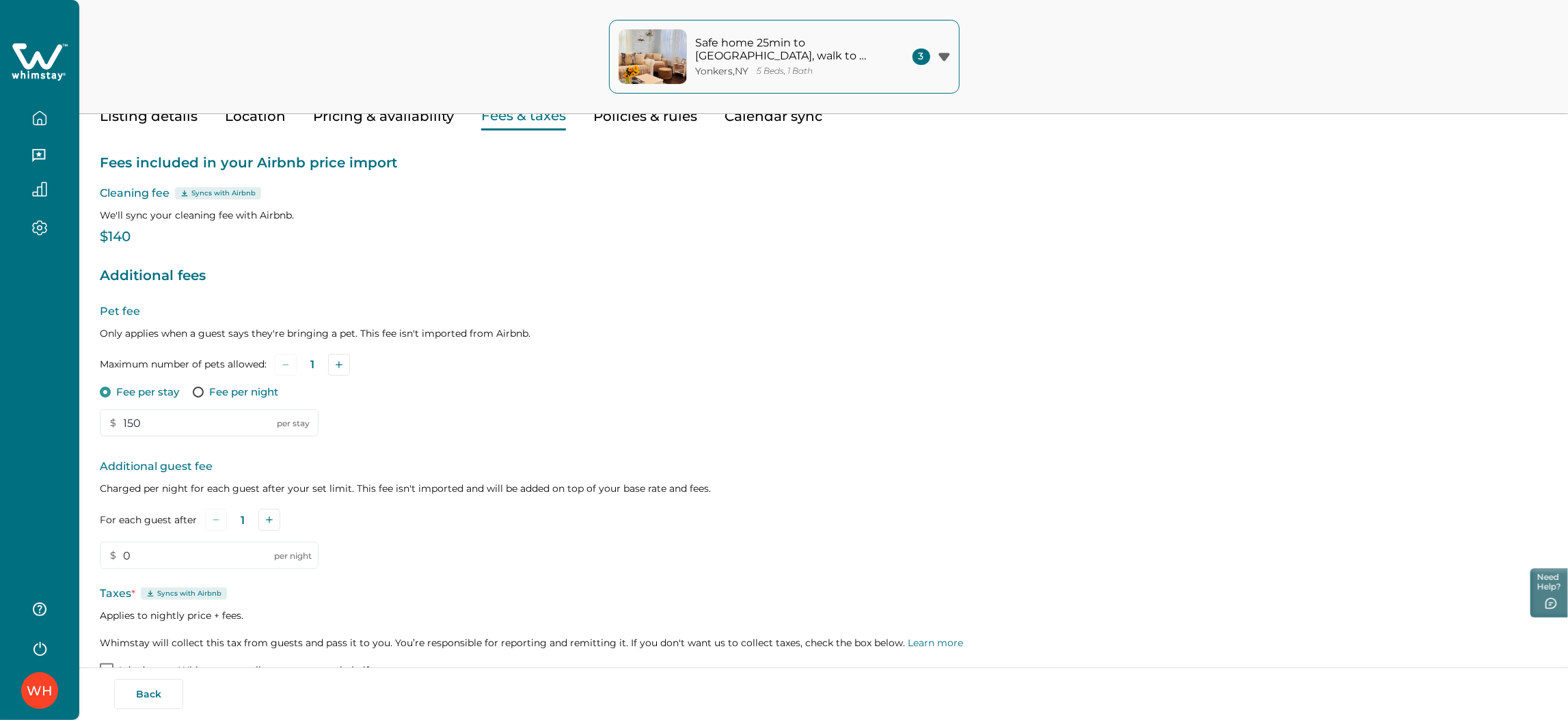
scroll to position [0, 0]
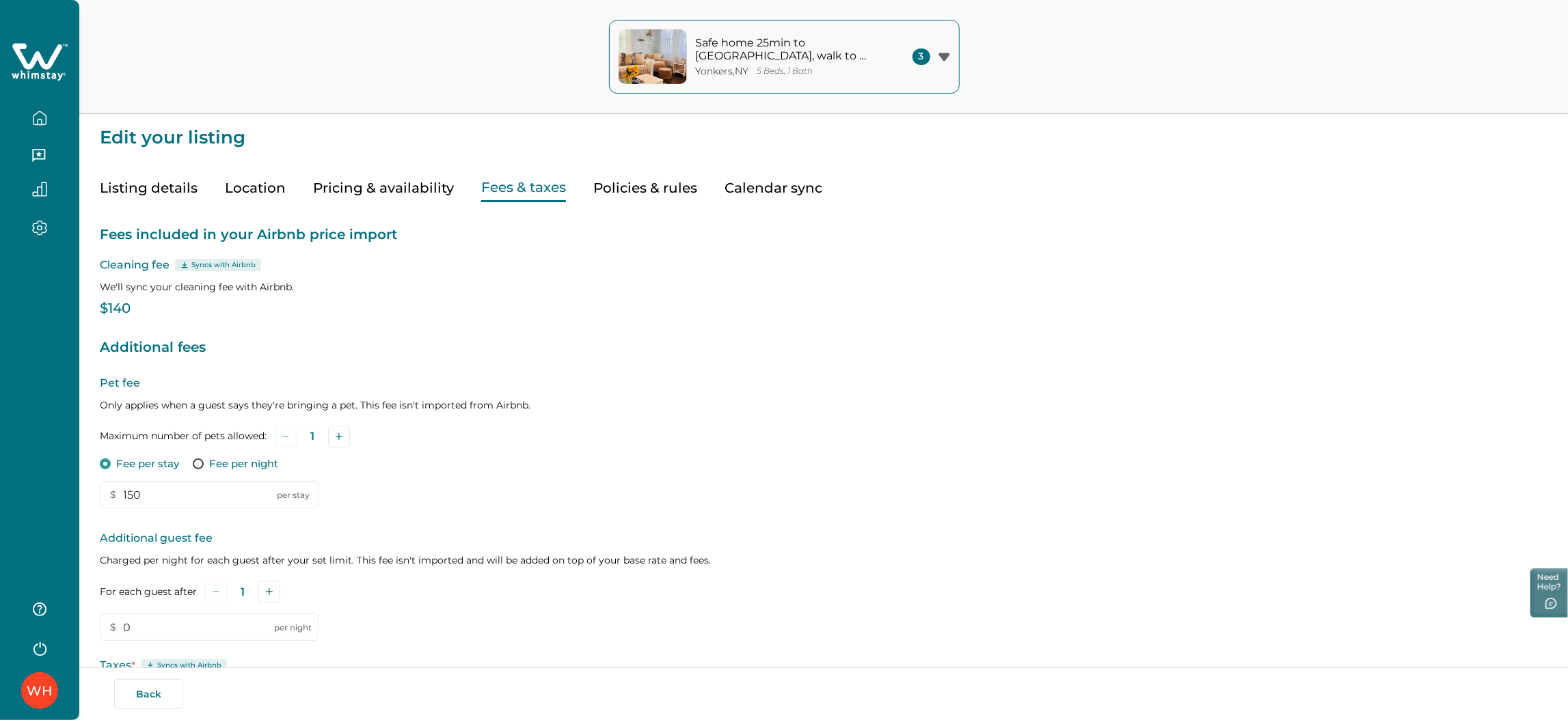
click at [192, 188] on button "Listing details" at bounding box center [149, 188] width 98 height 28
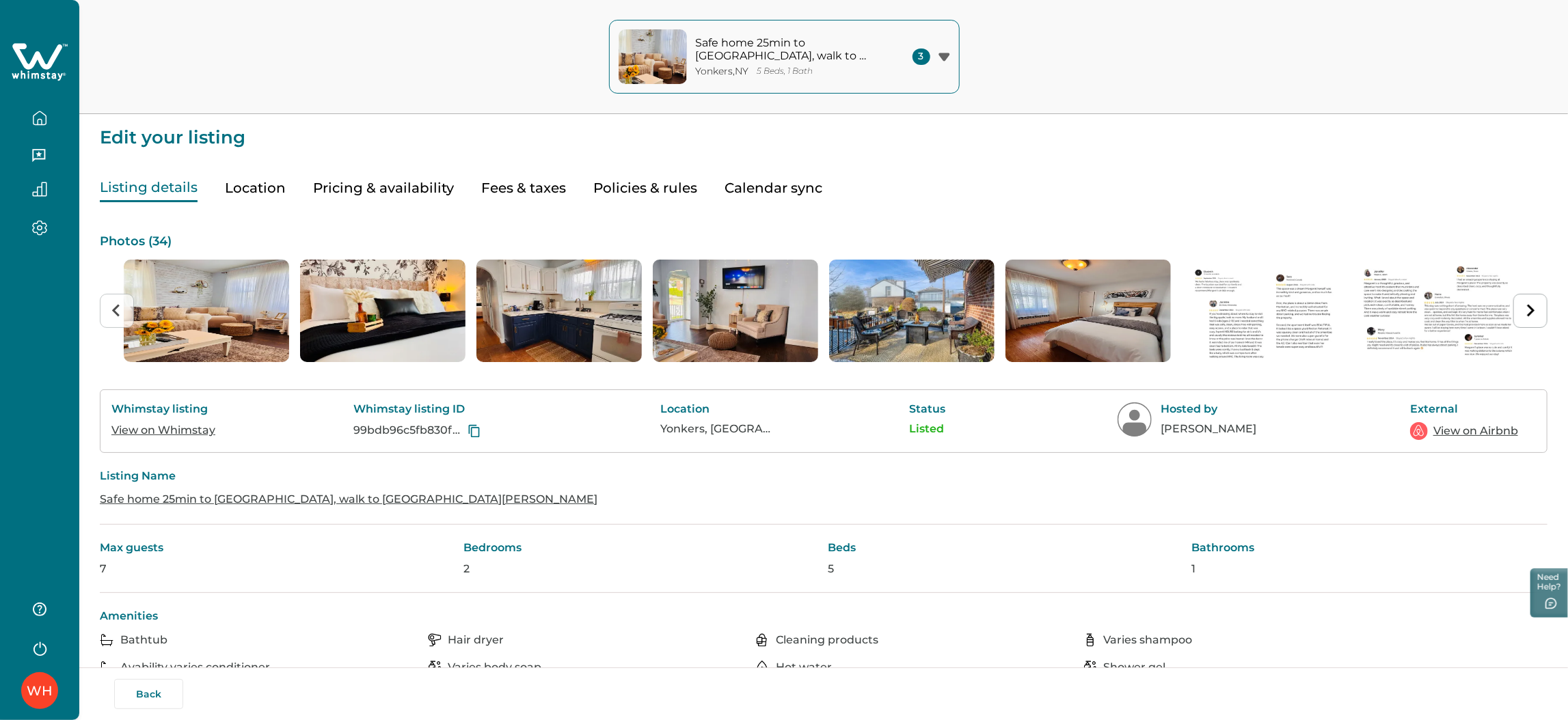
click at [199, 433] on link "View on Whimstay" at bounding box center [162, 430] width 104 height 13
click at [27, 60] on icon at bounding box center [40, 61] width 56 height 41
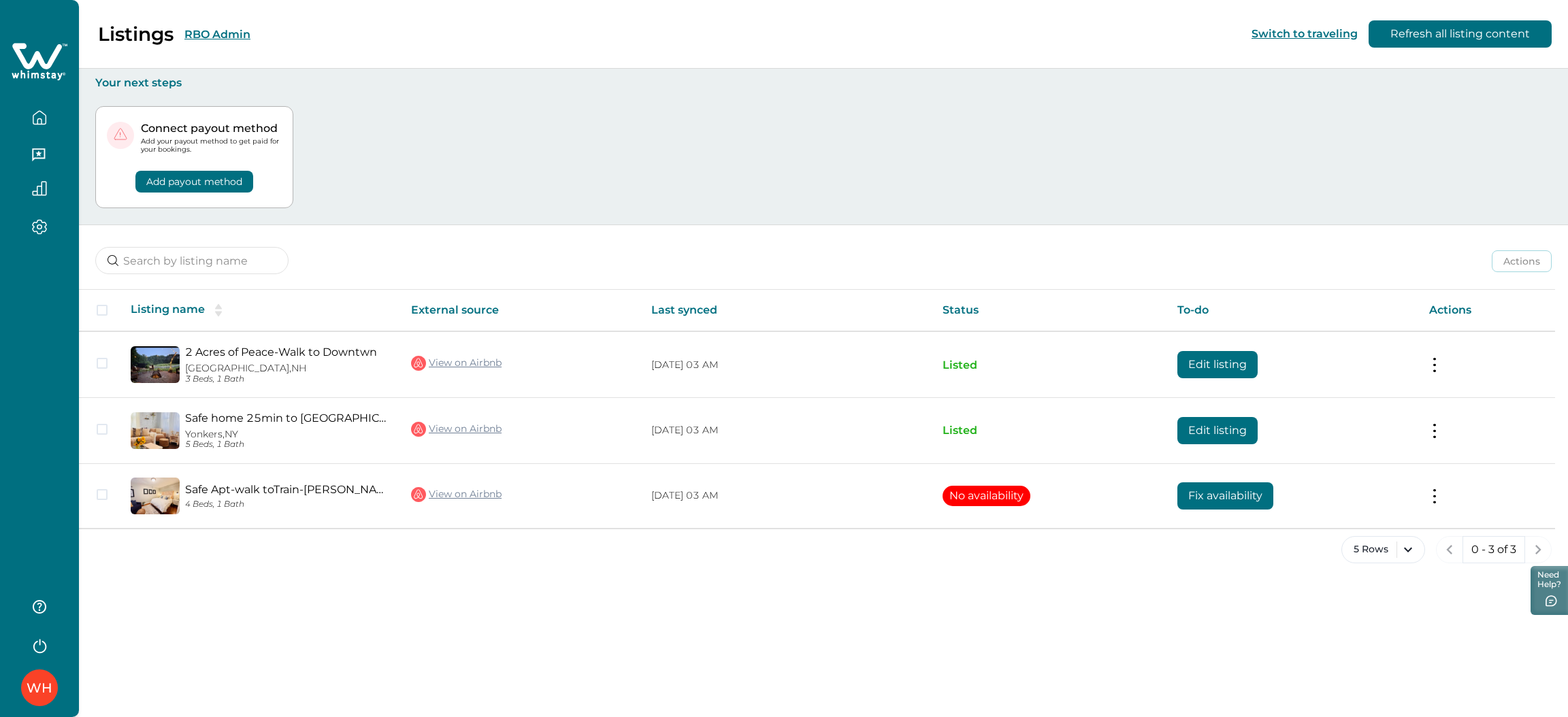
click at [226, 36] on button "RBO Admin" at bounding box center [217, 34] width 66 height 13
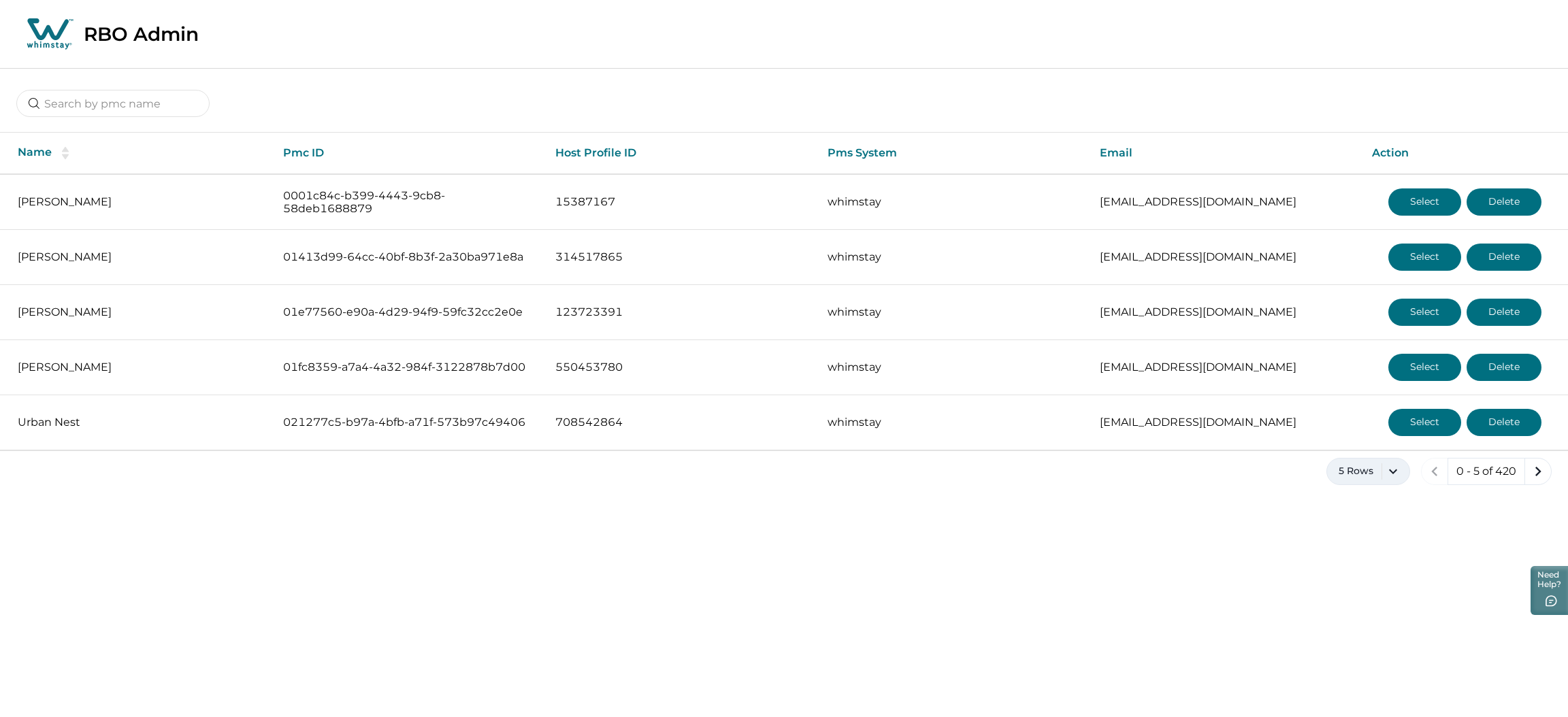
click at [1354, 475] on button "5 Rows" at bounding box center [1368, 471] width 84 height 28
click at [1354, 553] on button "10 Rows" at bounding box center [1368, 548] width 71 height 28
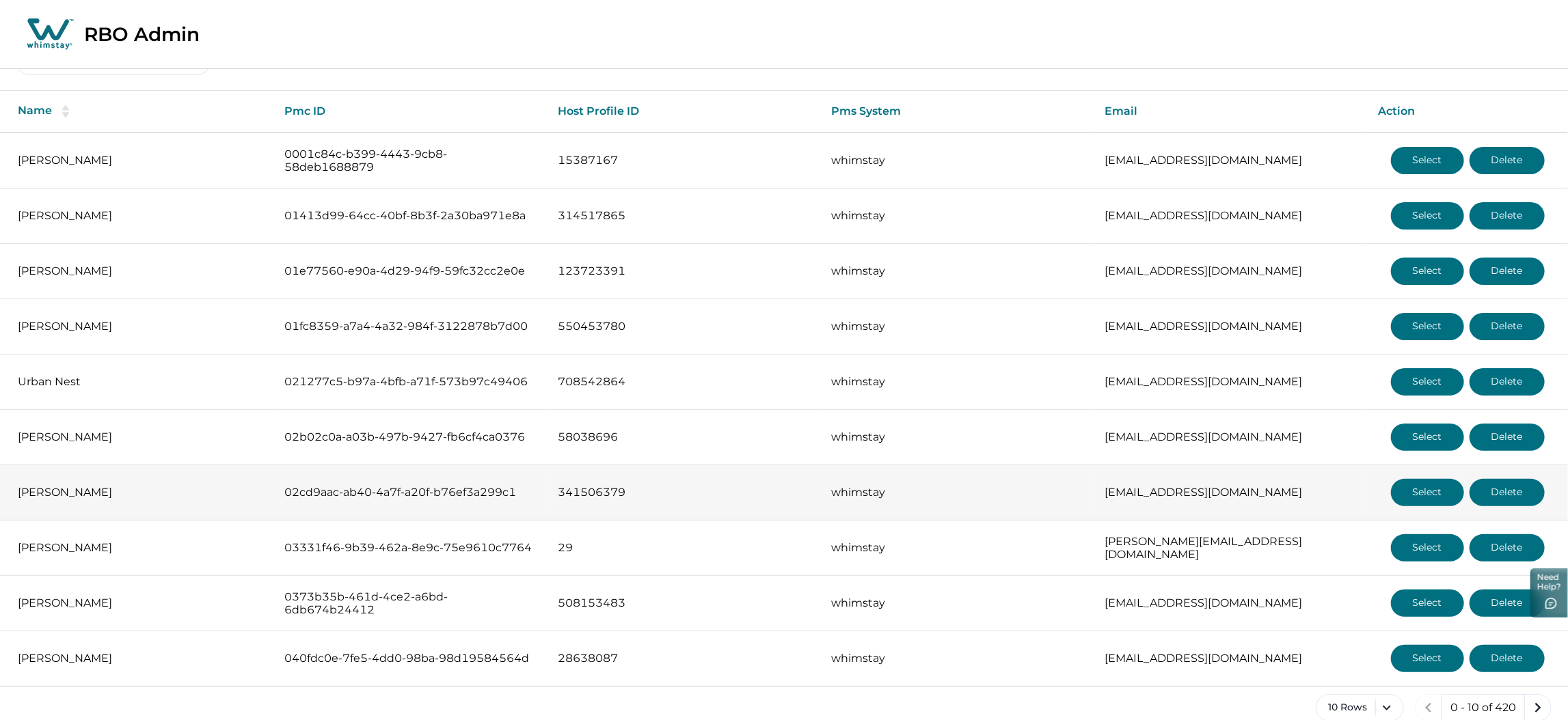
scroll to position [65, 0]
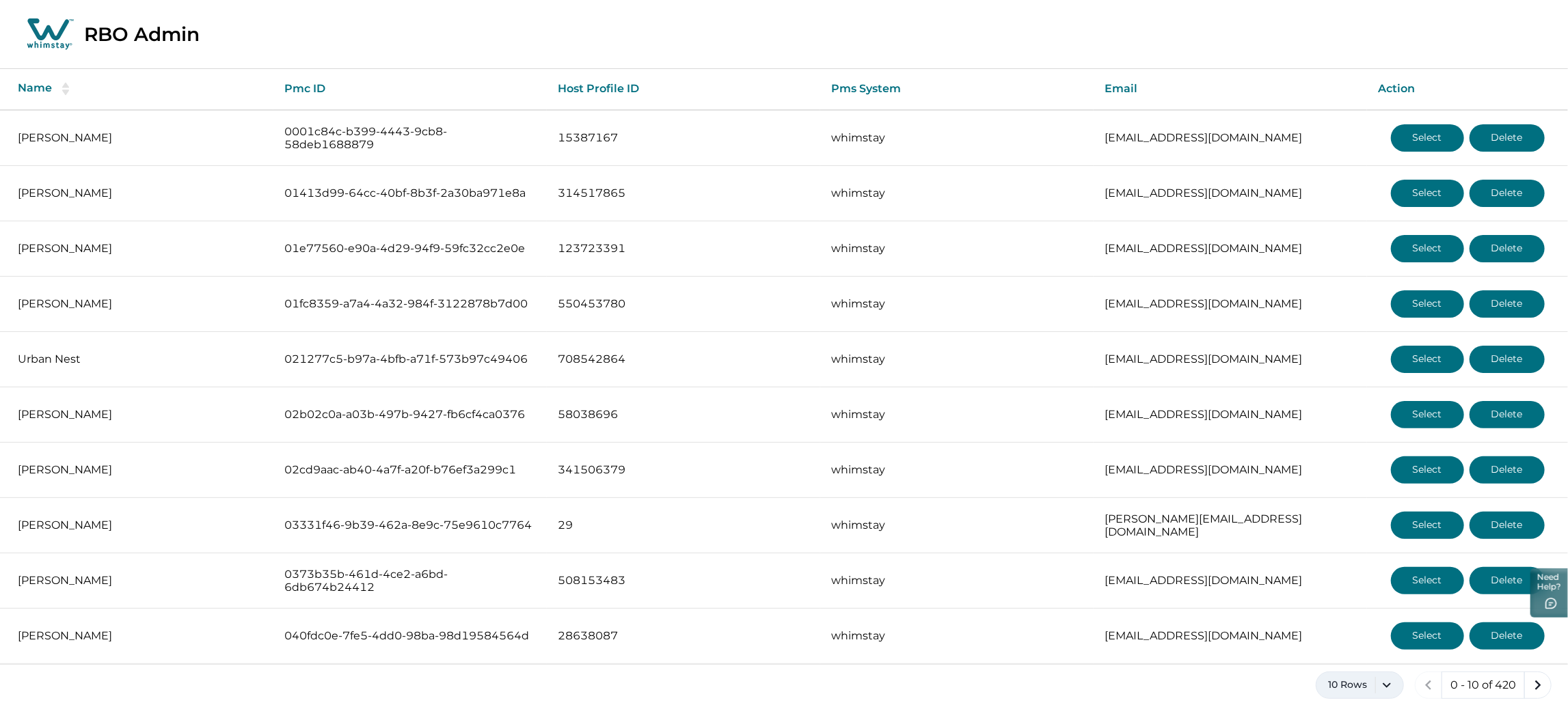
click at [1355, 691] on button "10 Rows" at bounding box center [1359, 685] width 88 height 28
click at [1351, 510] on button "5 Rows" at bounding box center [1360, 516] width 76 height 28
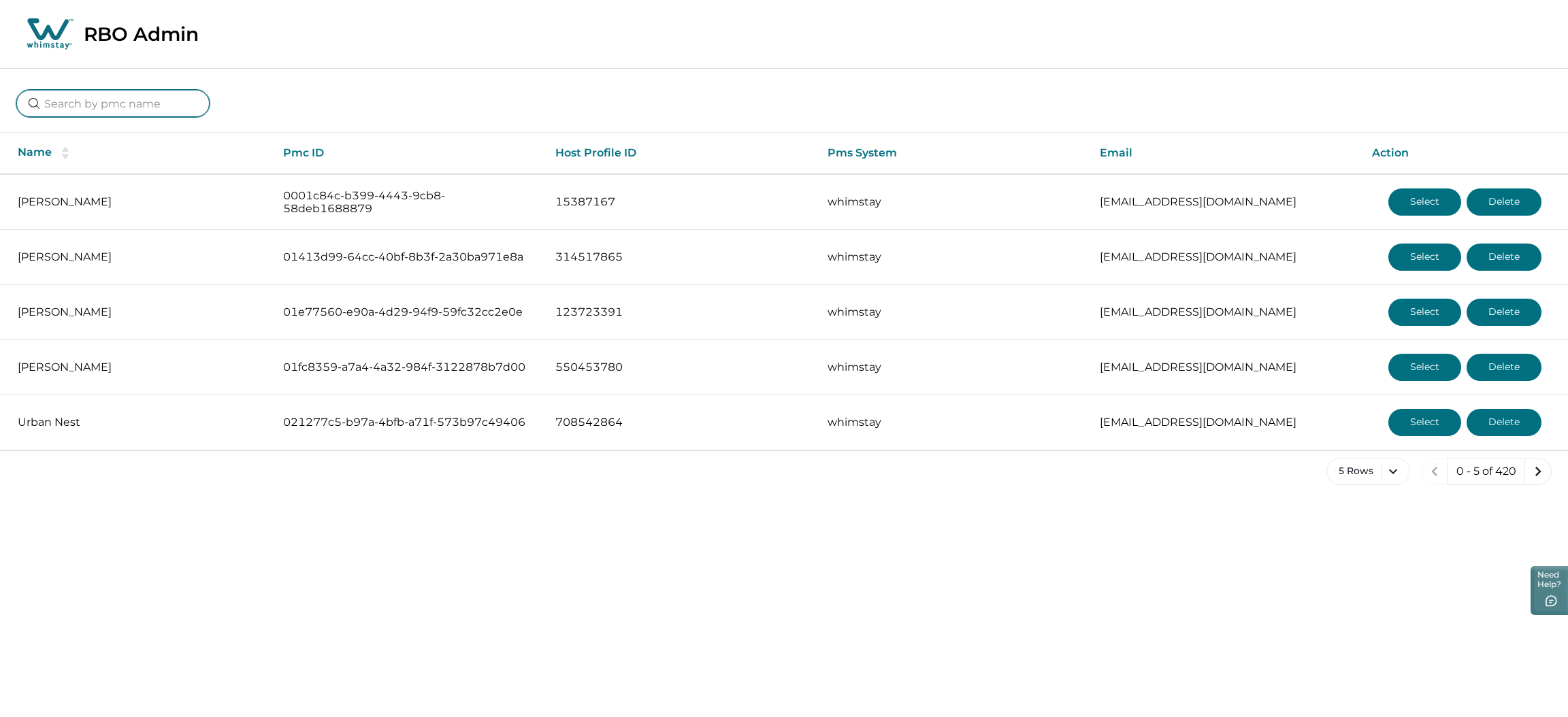
click at [132, 98] on input at bounding box center [113, 104] width 193 height 28
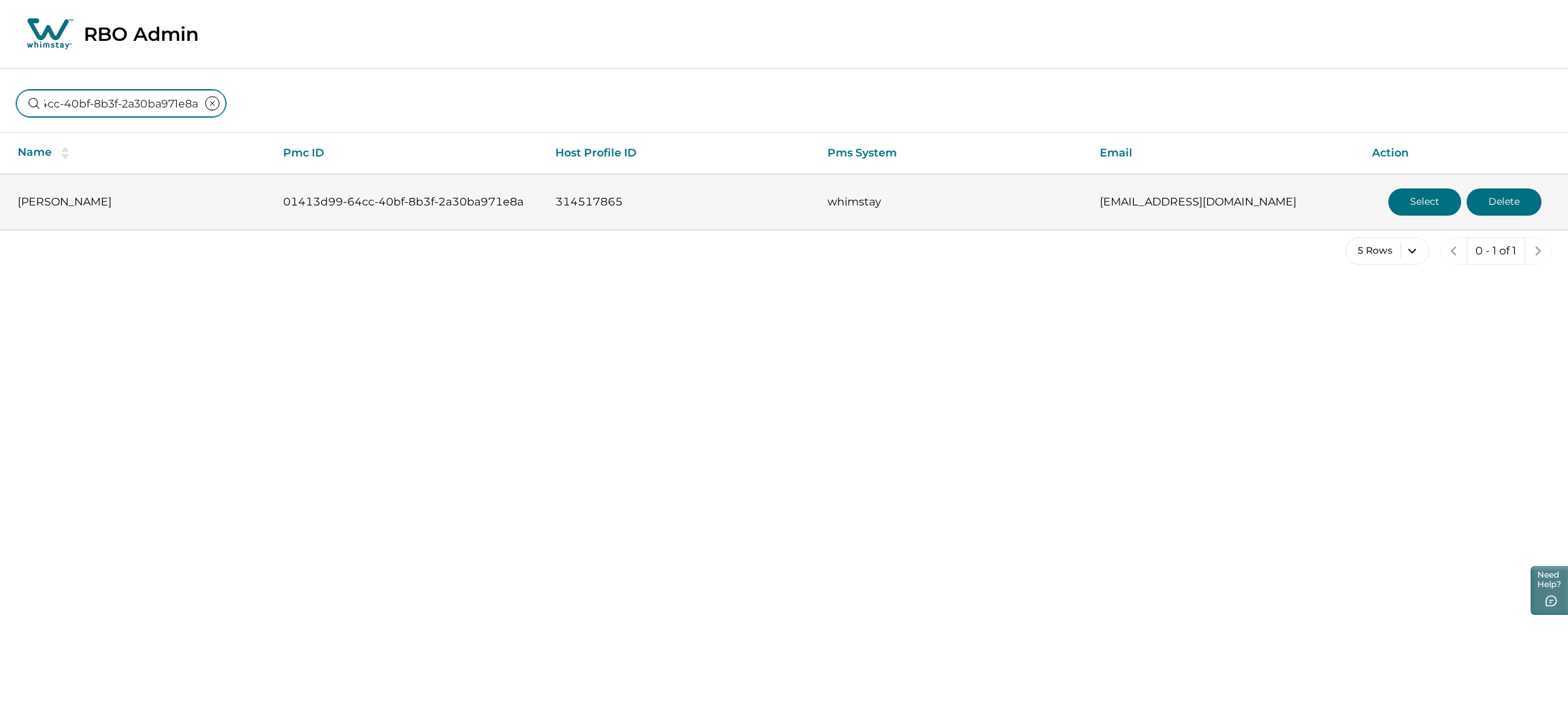
type input "01413d99-64cc-40bf-8b3f-2a30ba971e8a"
click at [1403, 207] on button "Select" at bounding box center [1425, 202] width 73 height 28
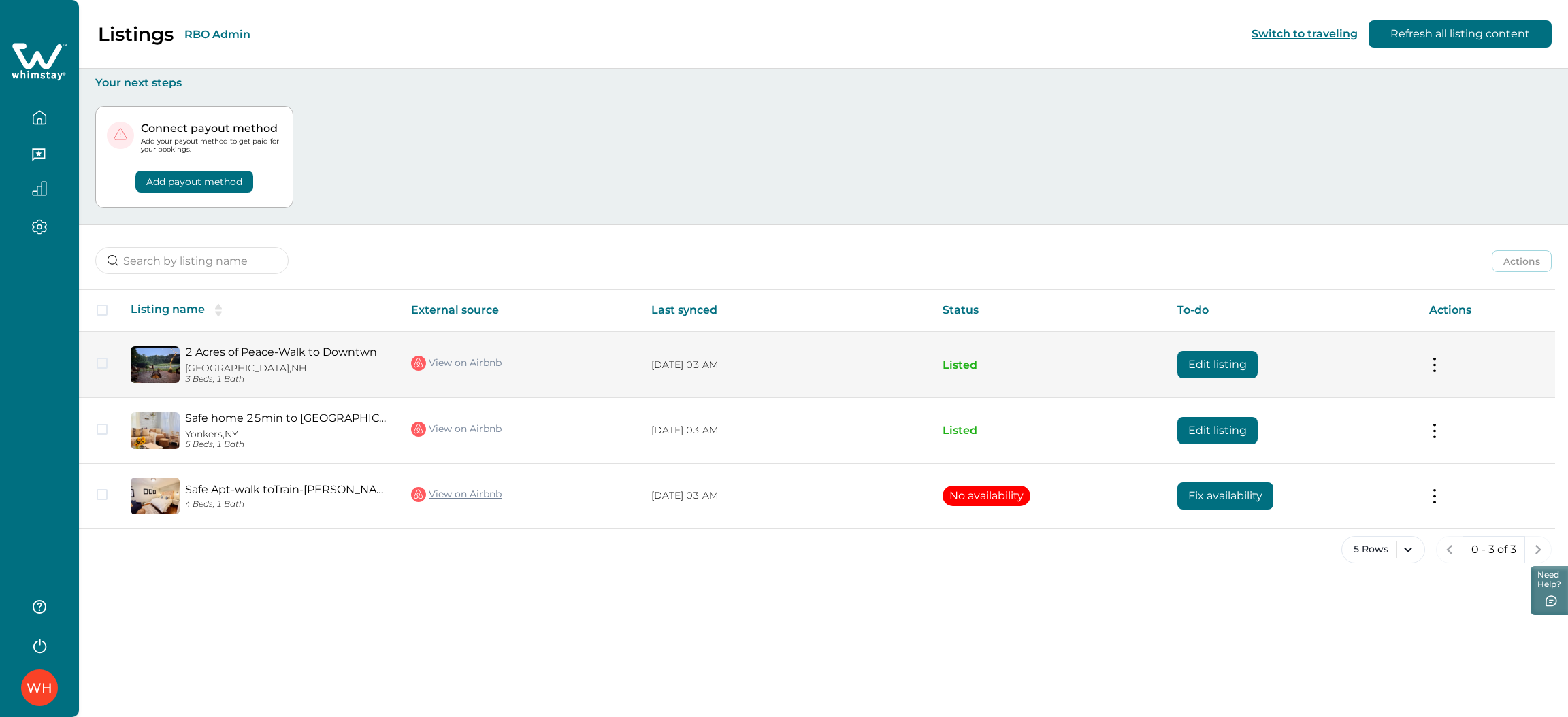
click at [461, 365] on link "View on Airbnb" at bounding box center [457, 364] width 91 height 18
